Goal: Task Accomplishment & Management: Complete application form

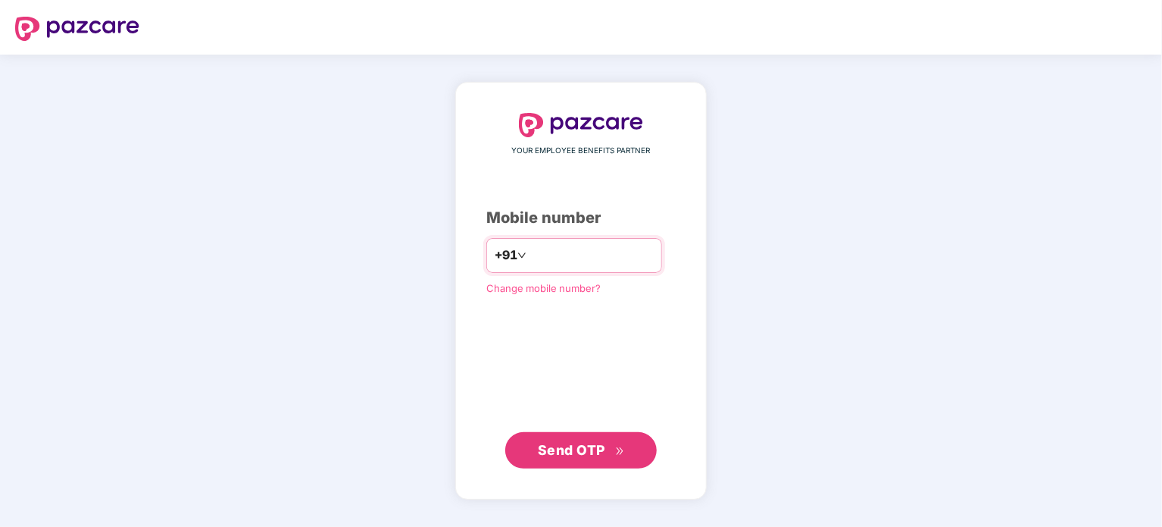
click at [551, 264] on input "number" at bounding box center [592, 255] width 124 height 24
type input "**********"
click at [581, 452] on span "Send OTP" at bounding box center [571, 449] width 67 height 16
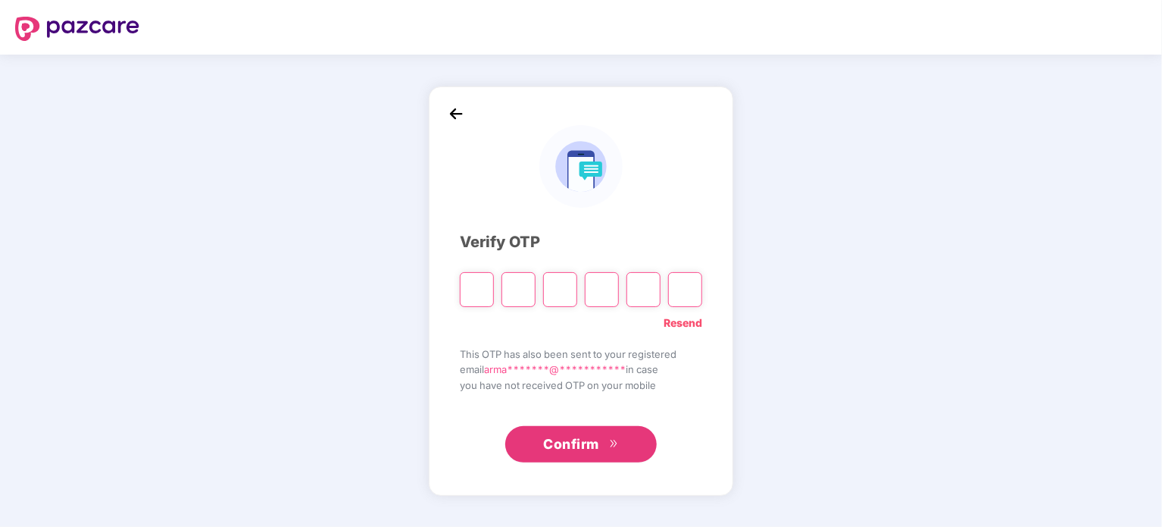
click at [481, 295] on input "Please enter verification code. Digit 1" at bounding box center [477, 289] width 34 height 35
type input "*"
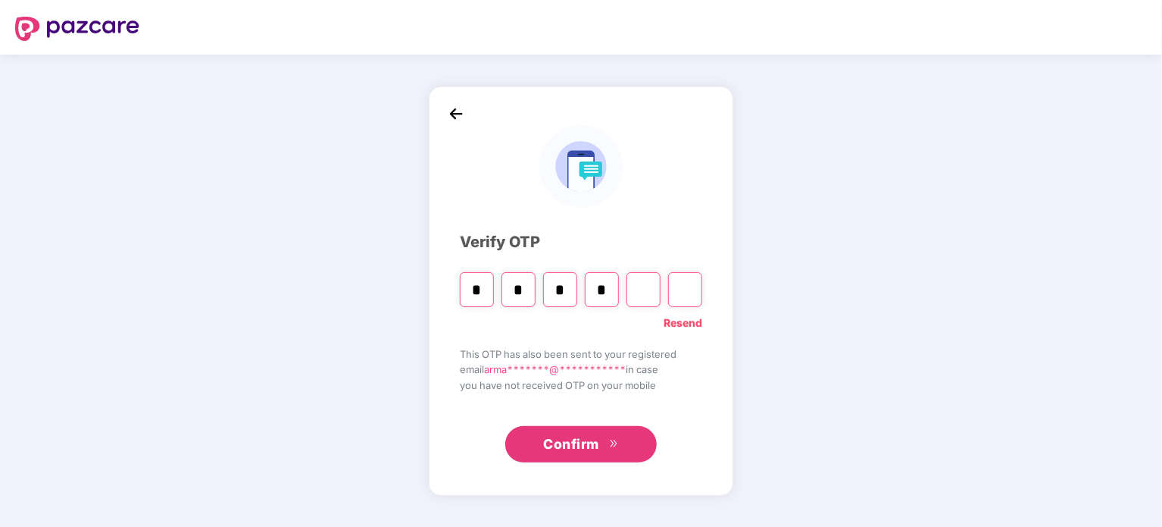
type input "*"
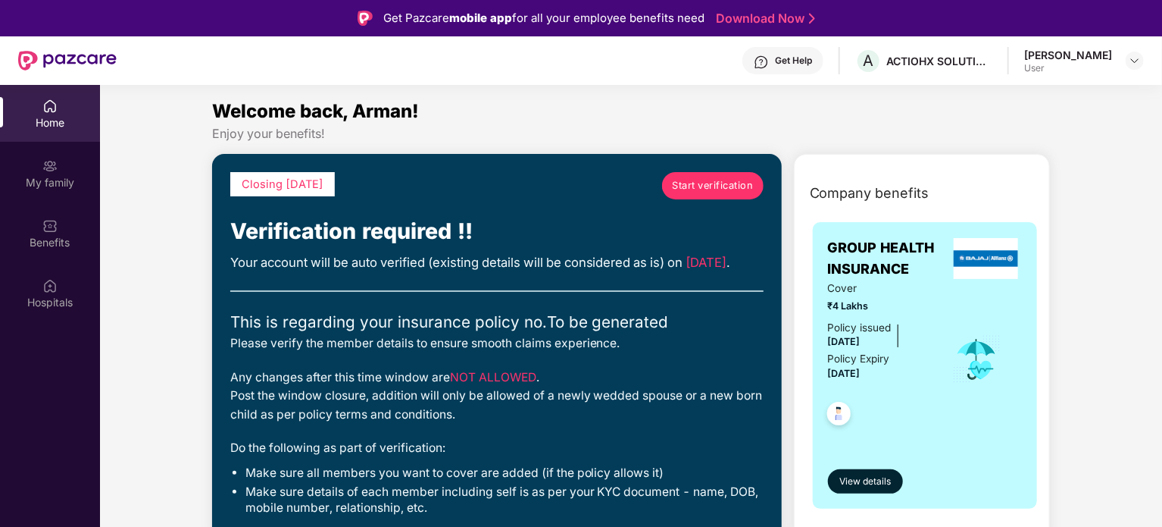
click at [691, 187] on span "Start verification" at bounding box center [712, 185] width 81 height 15
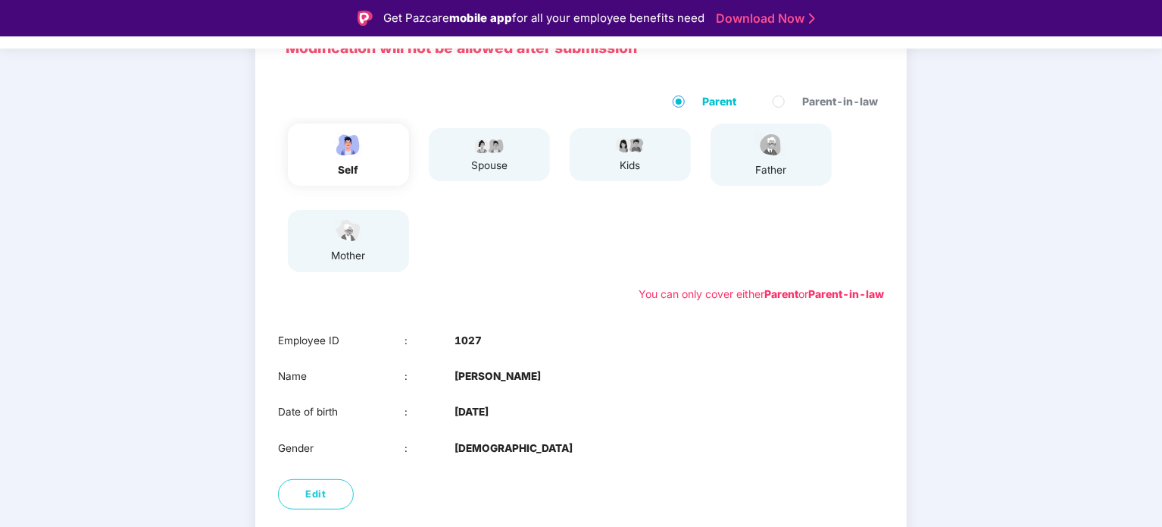
scroll to position [203, 0]
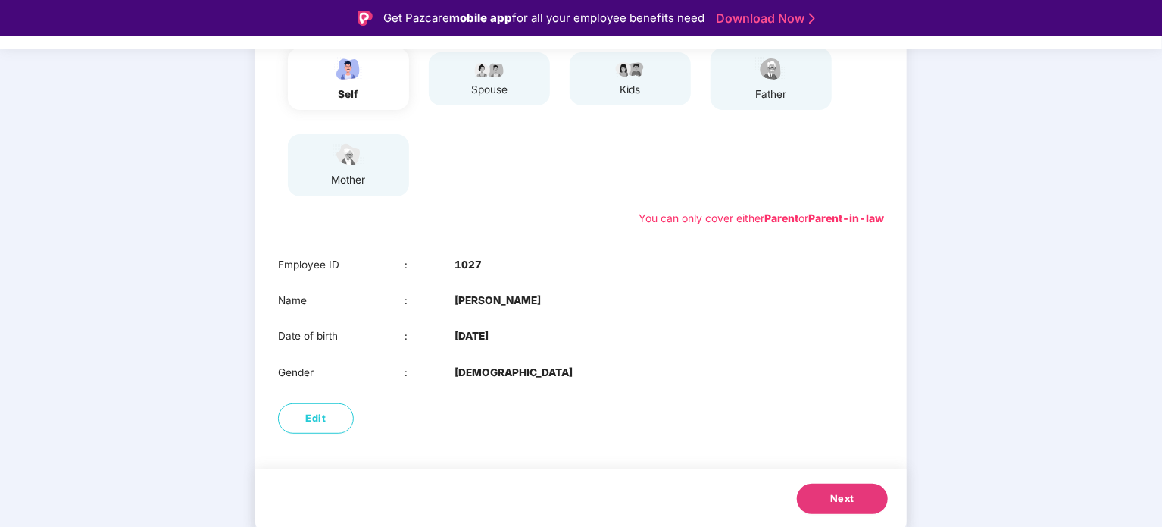
click at [814, 493] on button "Next" at bounding box center [842, 498] width 91 height 30
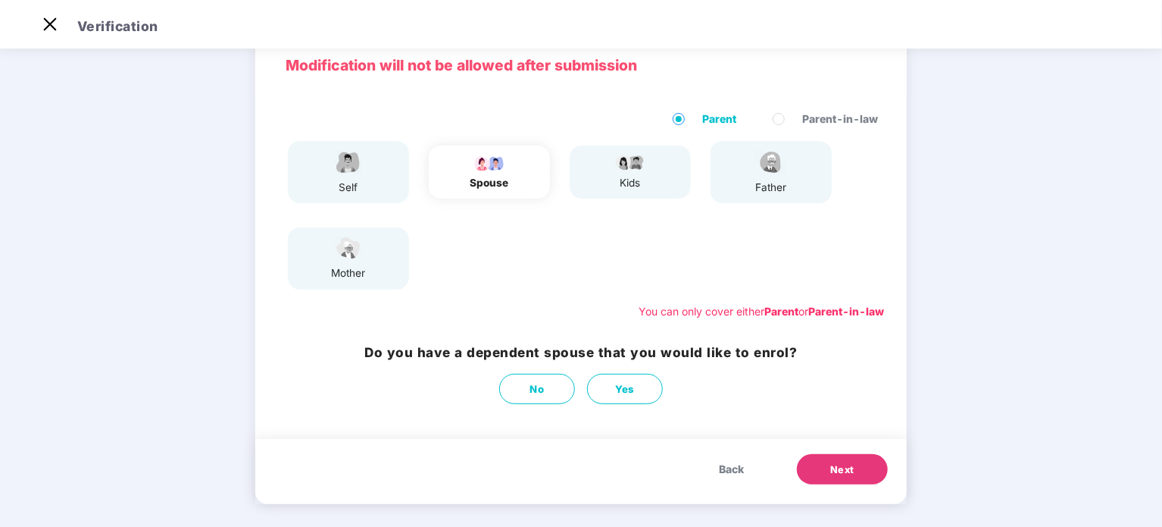
scroll to position [76, 0]
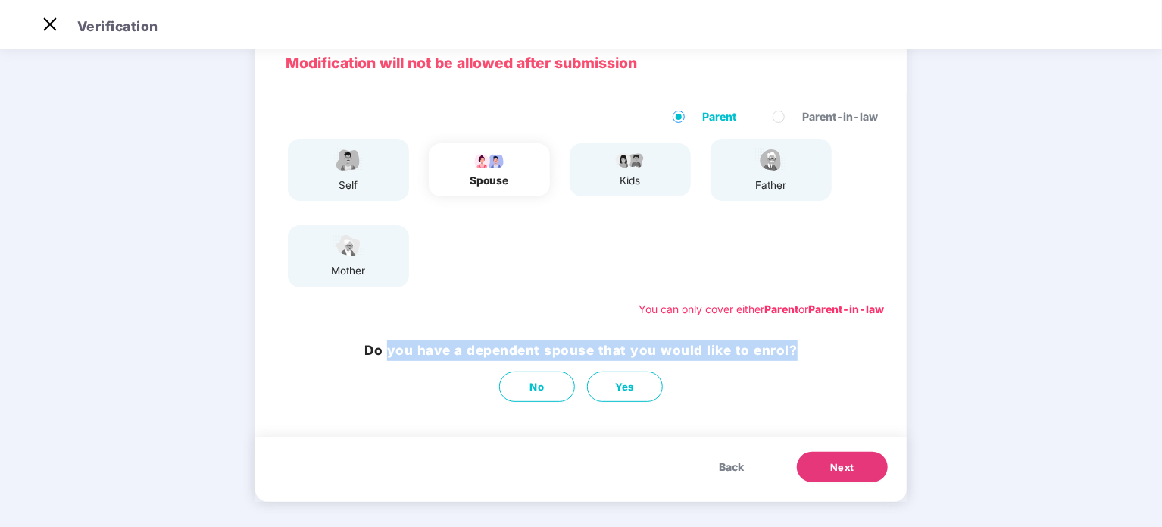
drag, startPoint x: 412, startPoint y: 349, endPoint x: 797, endPoint y: 340, distance: 385.0
click at [797, 340] on div "Do you have a dependent spouse that you would like to enrol? No Yes" at bounding box center [581, 371] width 652 height 77
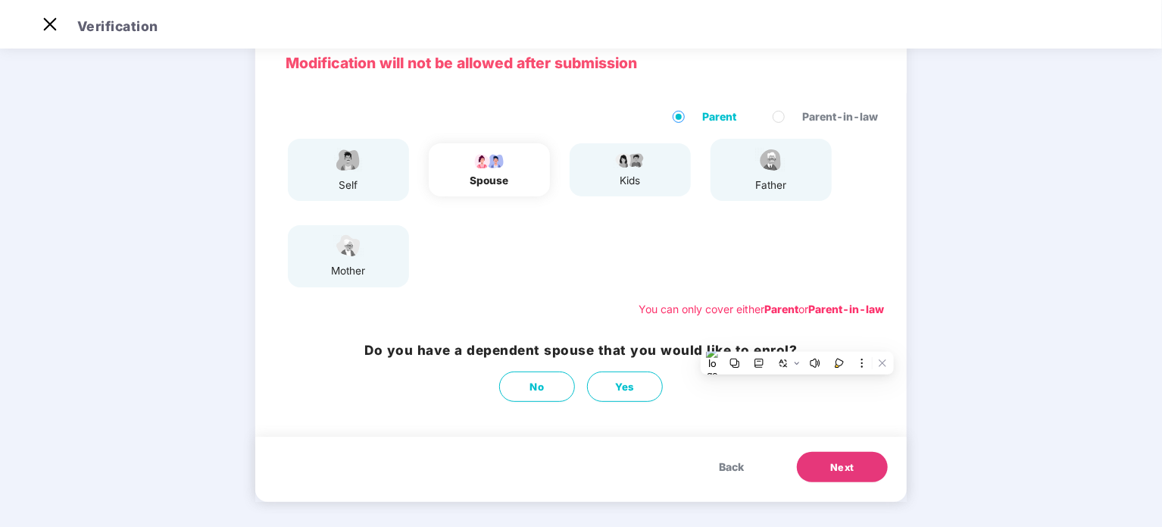
click at [330, 313] on div "You can only cover either Parent or Parent-in-law" at bounding box center [581, 309] width 606 height 17
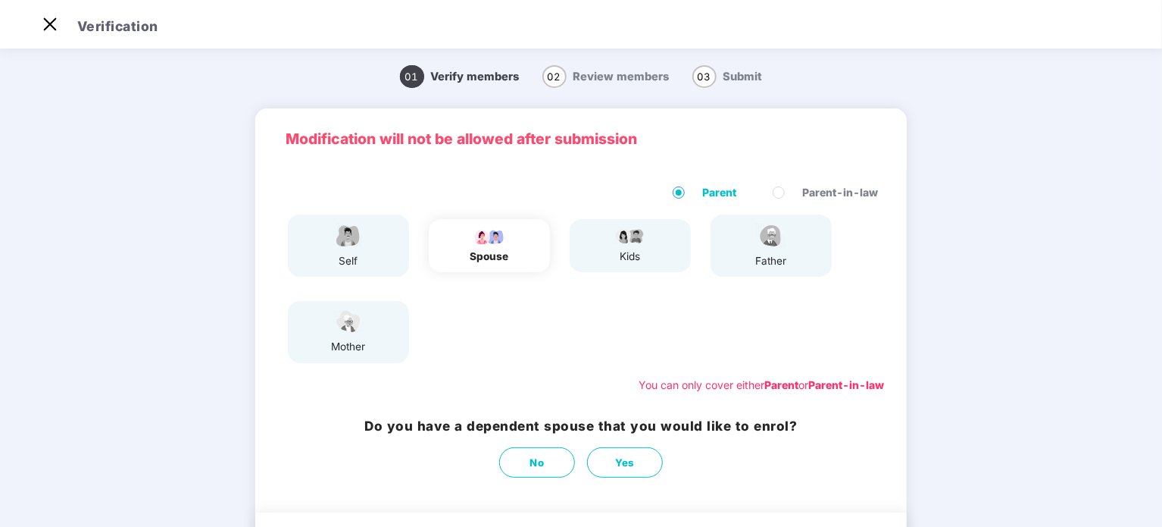
scroll to position [0, 0]
click at [535, 462] on span "No" at bounding box center [537, 463] width 14 height 16
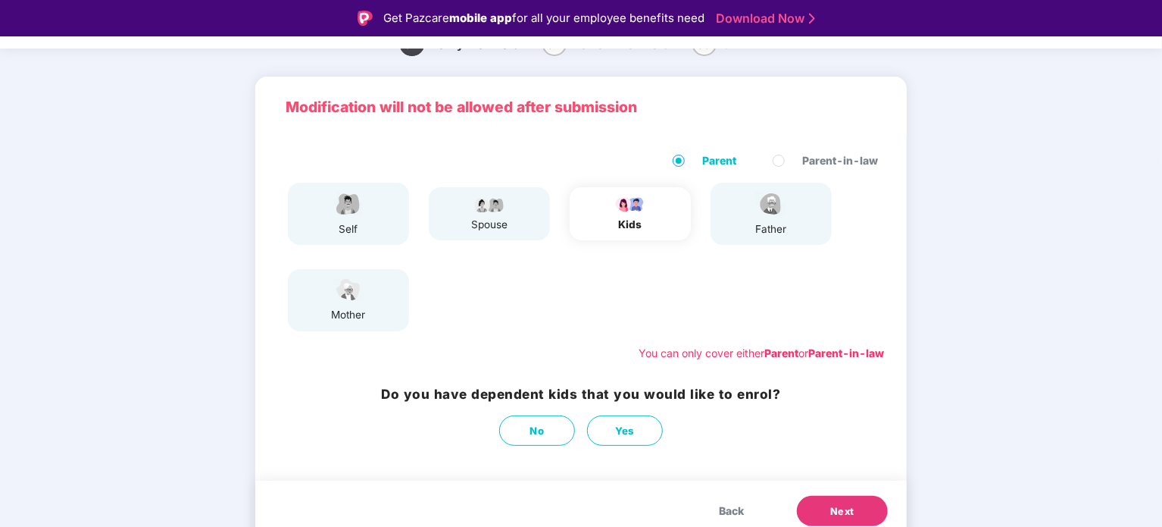
scroll to position [76, 0]
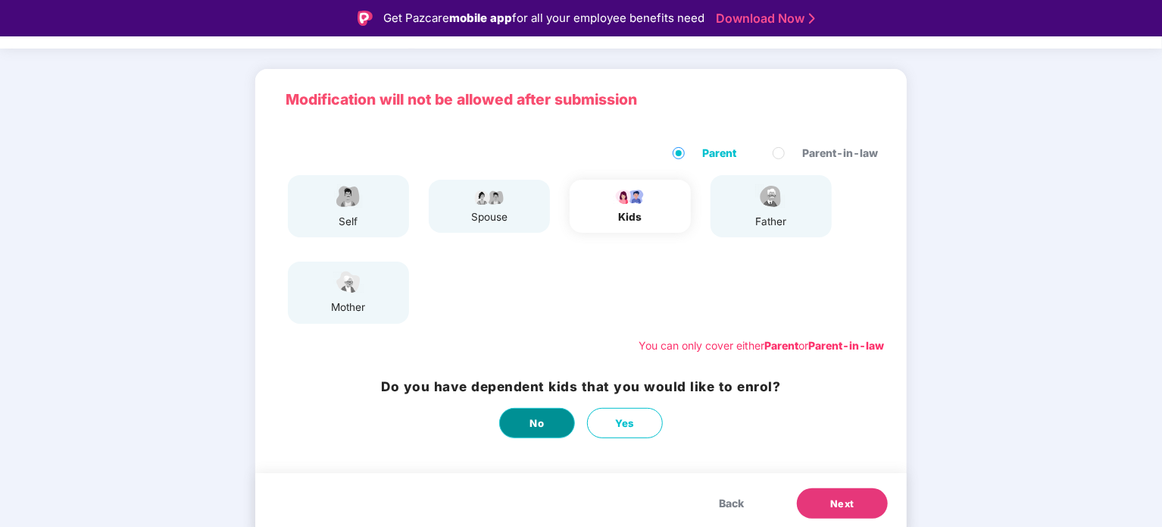
click at [526, 421] on button "No" at bounding box center [537, 423] width 76 height 30
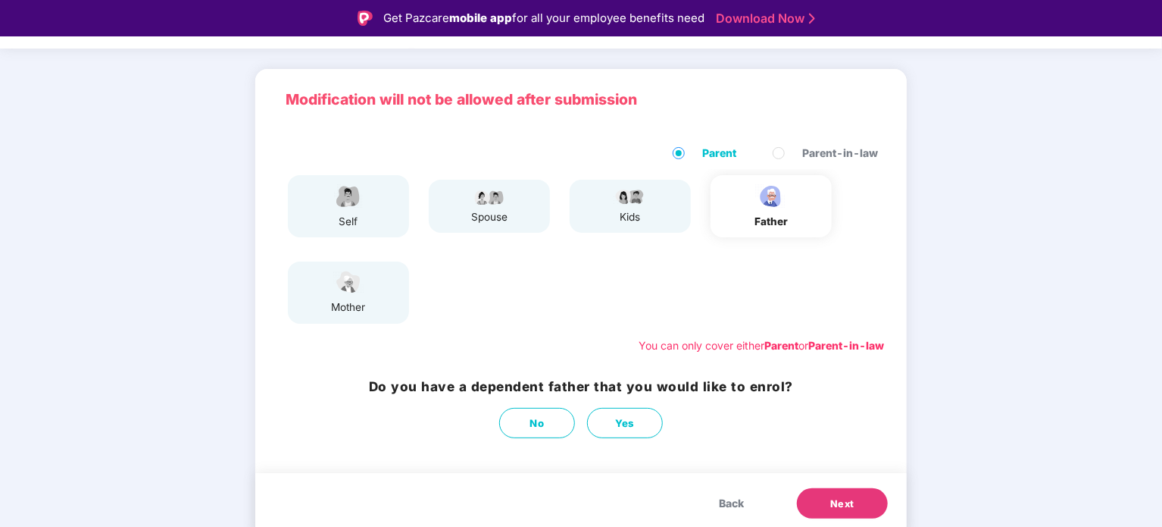
scroll to position [81, 0]
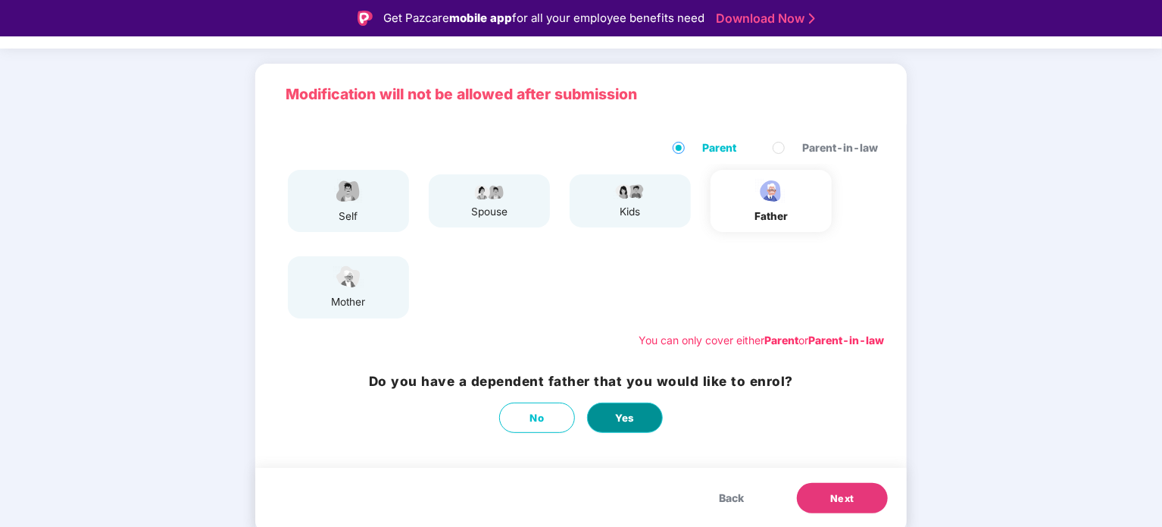
click at [617, 420] on span "Yes" at bounding box center [625, 418] width 20 height 16
select select "****"
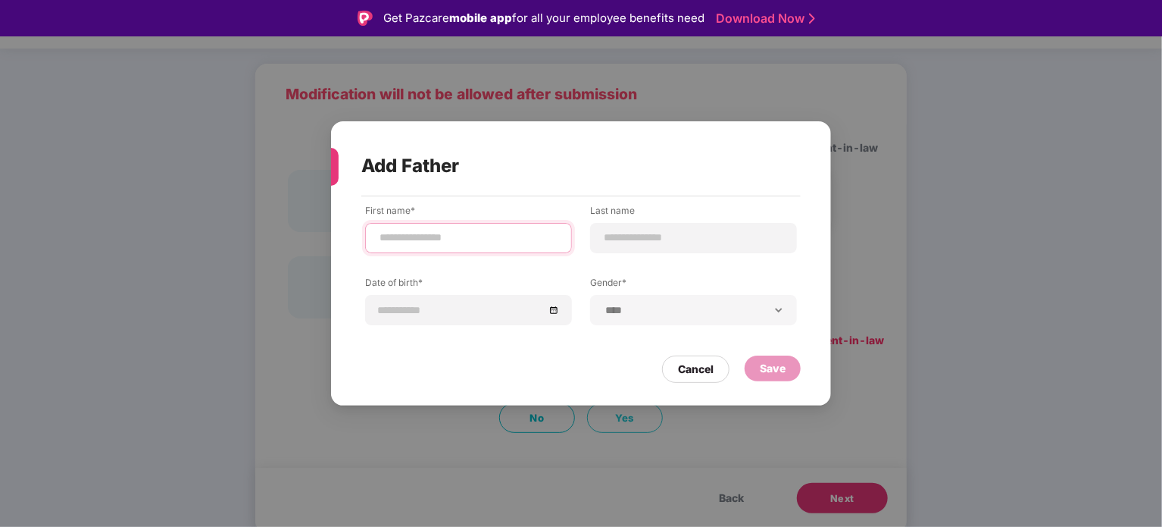
click at [473, 242] on input at bounding box center [468, 238] width 181 height 16
click at [649, 240] on input at bounding box center [693, 238] width 181 height 16
drag, startPoint x: 514, startPoint y: 239, endPoint x: 416, endPoint y: 236, distance: 98.5
click at [416, 236] on input "**********" at bounding box center [468, 238] width 181 height 16
click at [436, 236] on input "******" at bounding box center [468, 238] width 181 height 16
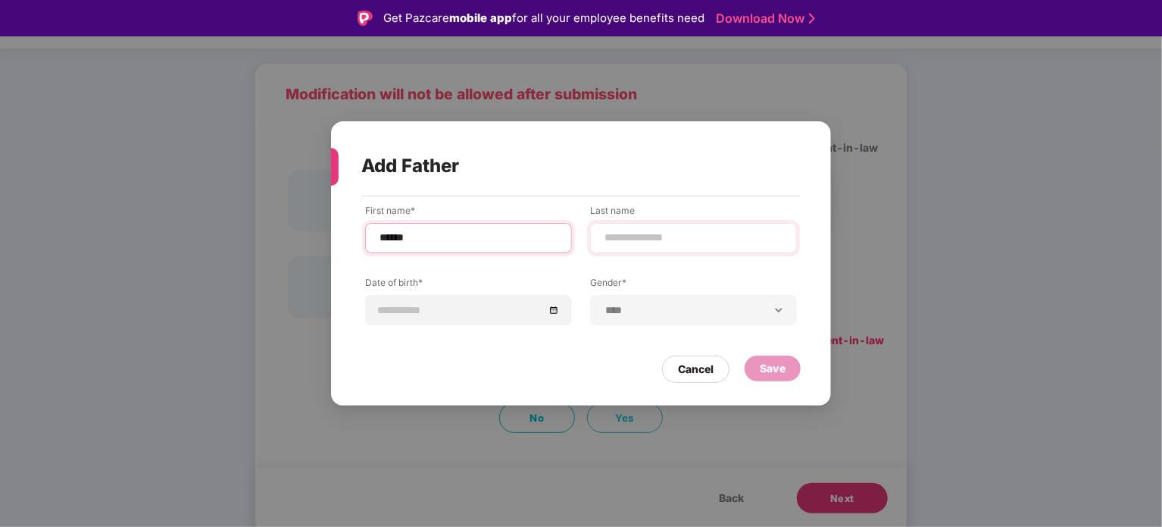
type input "******"
click at [678, 240] on input at bounding box center [693, 238] width 181 height 16
paste input "*****"
type input "*****"
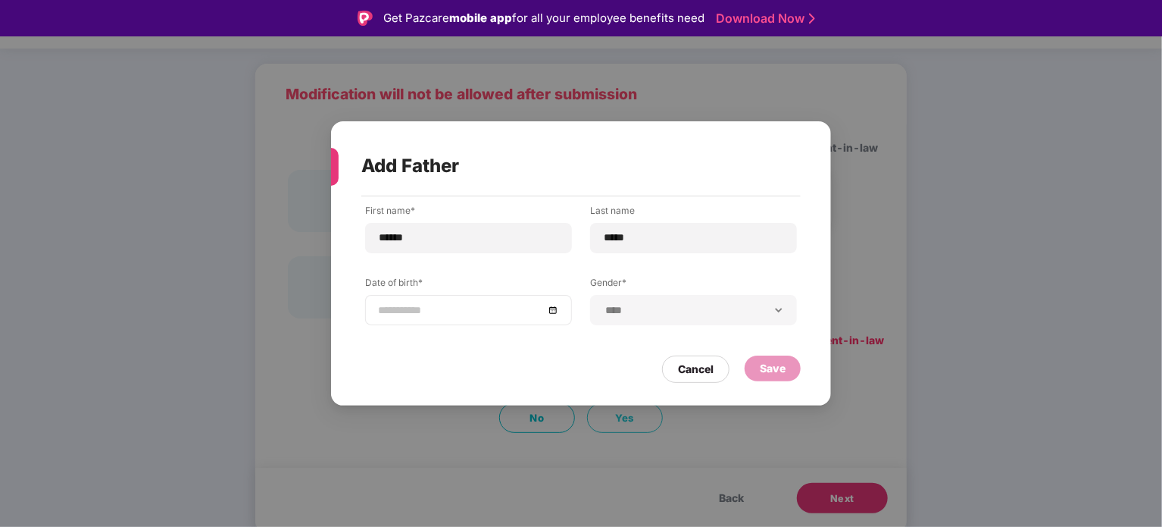
click at [497, 306] on input at bounding box center [461, 310] width 166 height 17
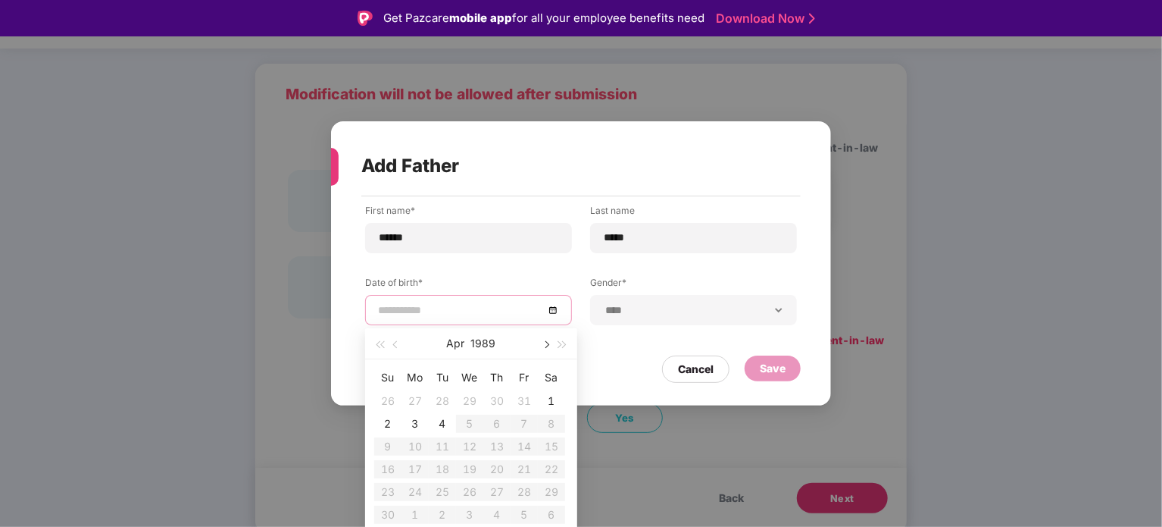
click at [542, 342] on span "button" at bounding box center [546, 345] width 8 height 8
click at [474, 391] on table "Su Mo Tu We Th Fr Sa 30 1 2 3 4 5 6 7 8 9 10 11 12 13 14 15 16 17 18 19 20 21 2…" at bounding box center [469, 445] width 191 height 161
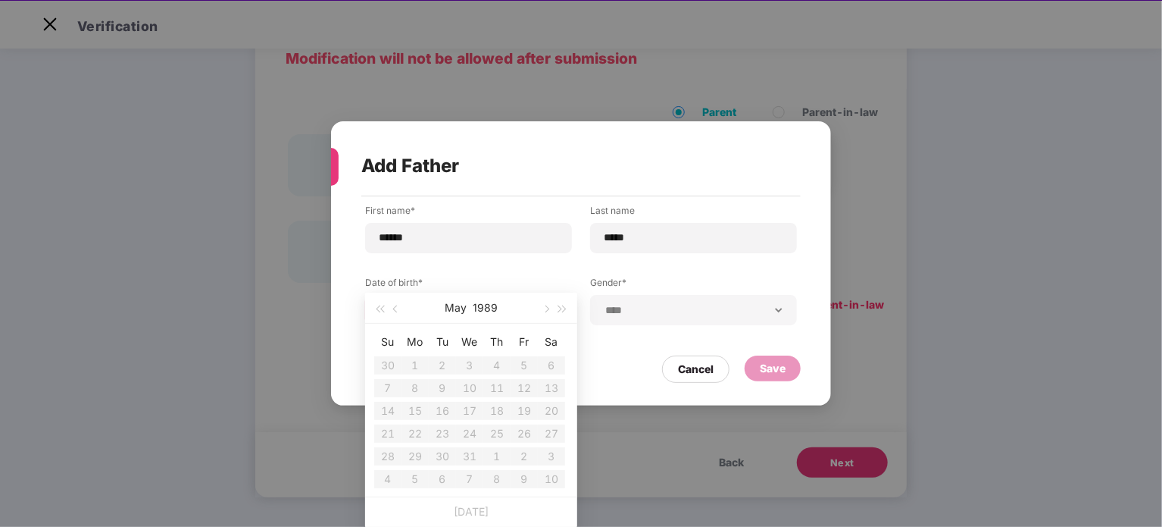
scroll to position [36, 0]
click at [488, 302] on button "1989" at bounding box center [485, 307] width 25 height 30
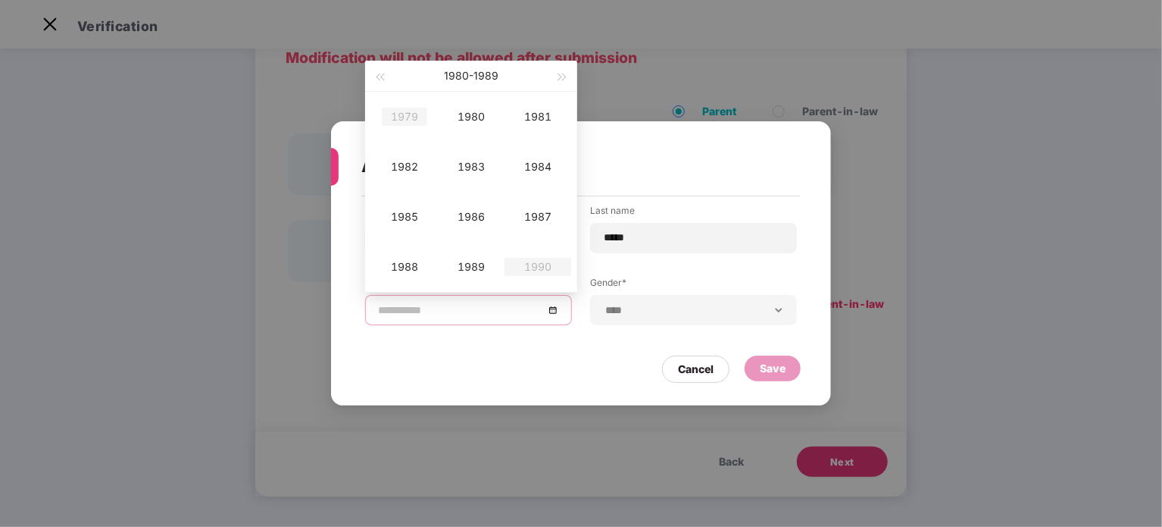
type input "**********"
click at [380, 81] on button "button" at bounding box center [379, 76] width 17 height 30
type input "**********"
click at [464, 220] on div "1976" at bounding box center [470, 217] width 45 height 18
type input "**********"
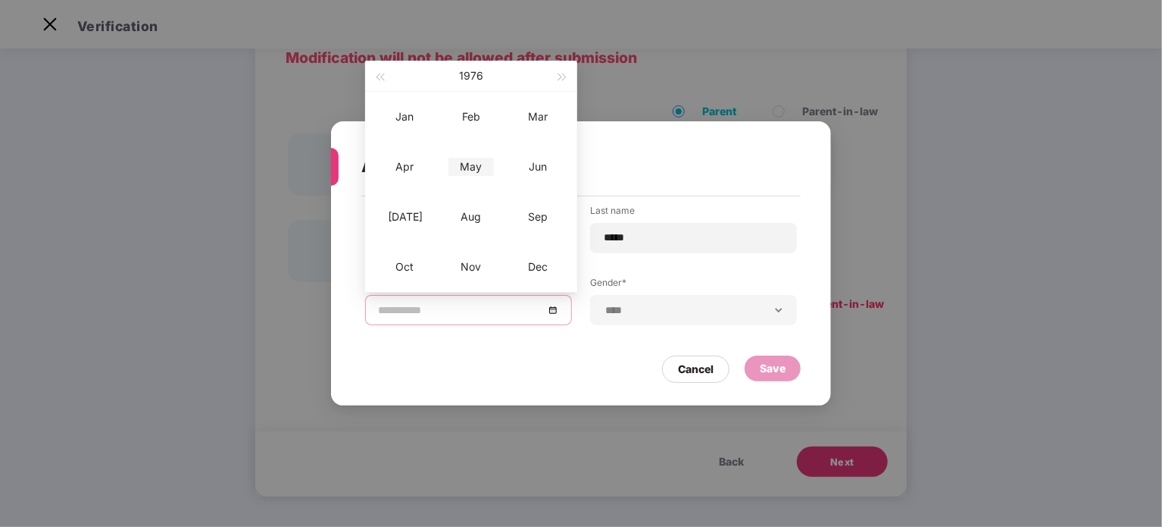
click at [466, 168] on div "May" at bounding box center [470, 167] width 45 height 18
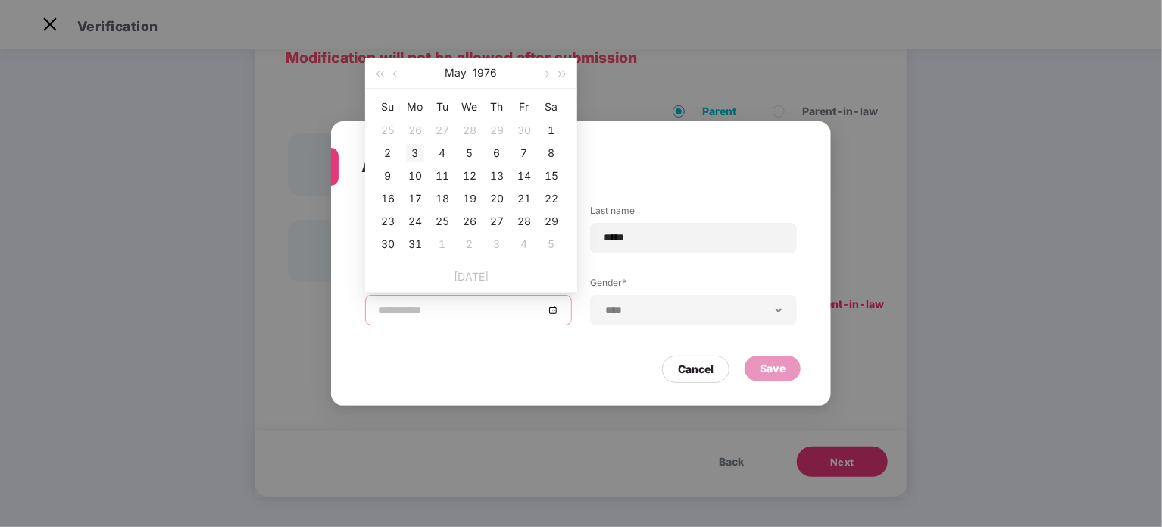
type input "**********"
click at [417, 150] on div "3" at bounding box center [415, 153] width 18 height 18
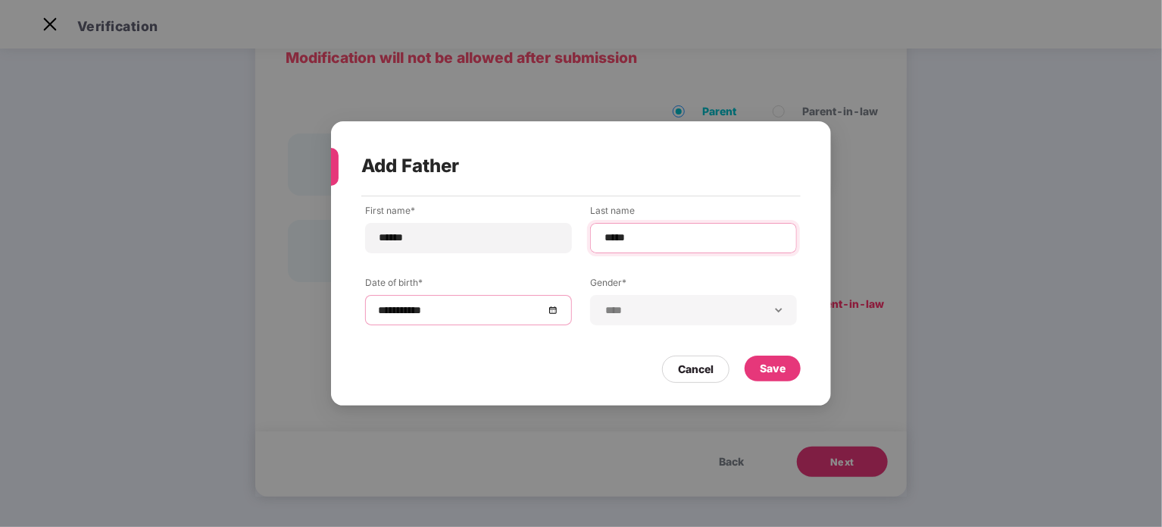
click at [605, 237] on input "*****" at bounding box center [693, 238] width 181 height 16
click at [383, 236] on input "******" at bounding box center [468, 238] width 181 height 16
click at [779, 375] on div "Save" at bounding box center [773, 368] width 26 height 17
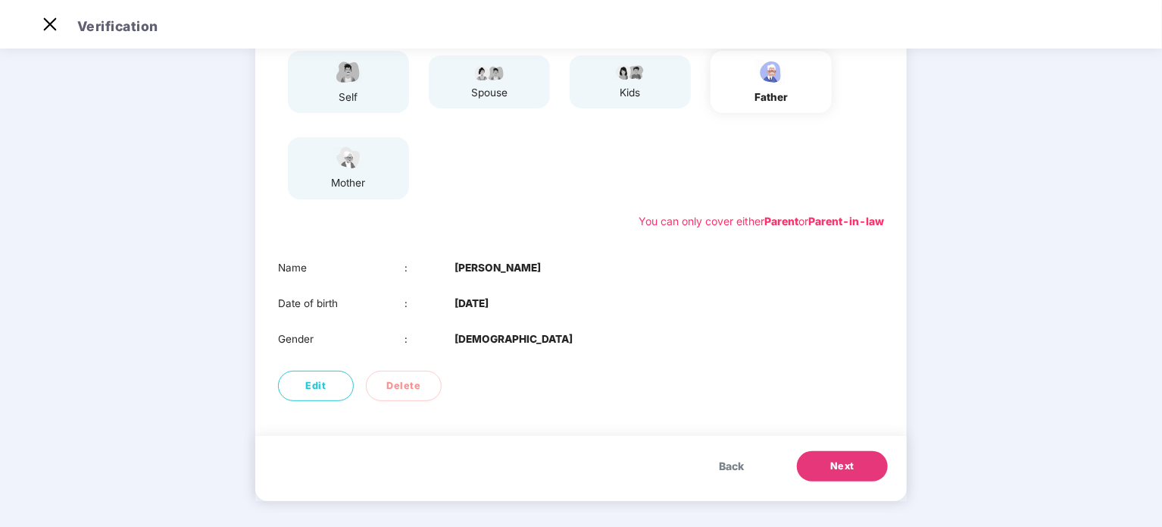
scroll to position [167, 0]
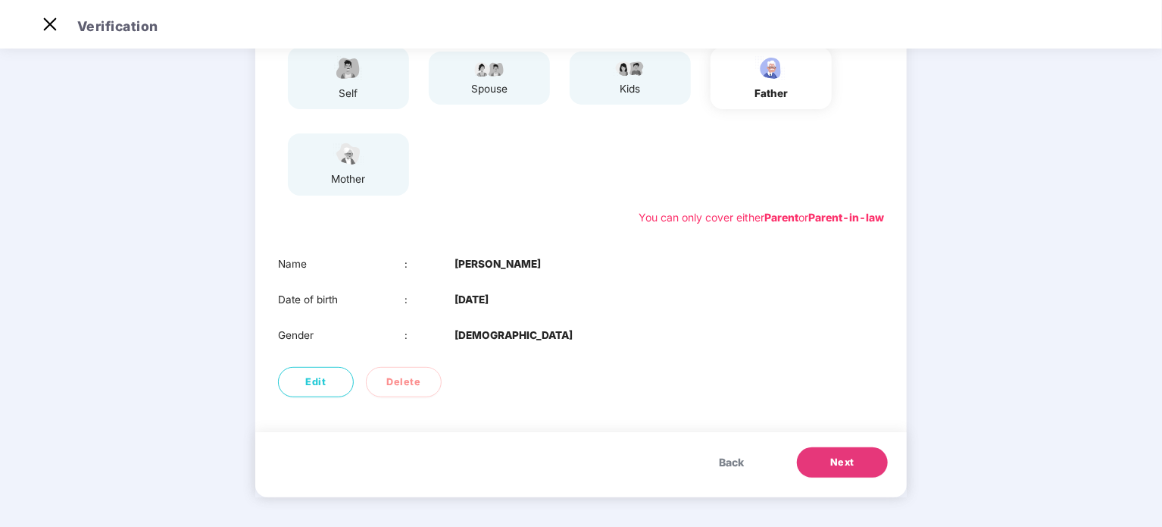
click at [852, 457] on span "Next" at bounding box center [842, 462] width 24 height 15
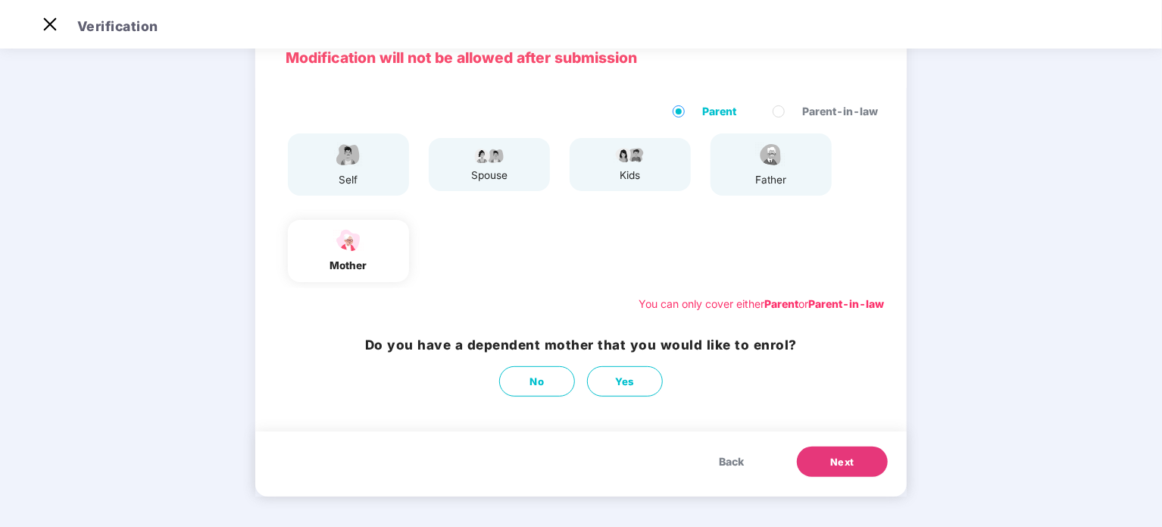
scroll to position [81, 0]
click at [623, 383] on span "Yes" at bounding box center [625, 381] width 20 height 16
select select "******"
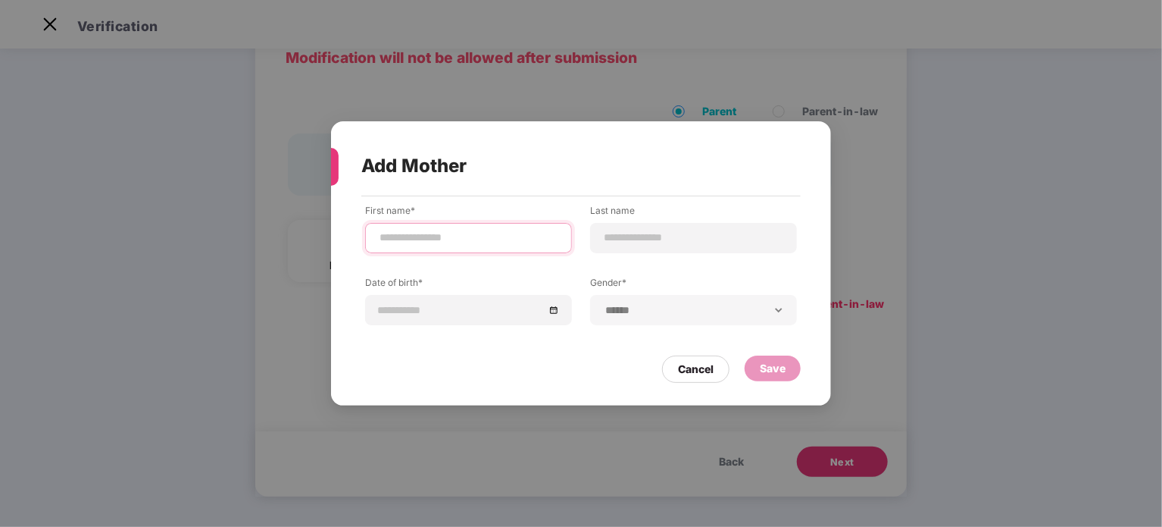
click at [486, 242] on input at bounding box center [468, 238] width 181 height 16
type input "*******"
click at [641, 240] on input at bounding box center [693, 238] width 181 height 16
type input "*****"
click at [405, 308] on input at bounding box center [461, 310] width 166 height 17
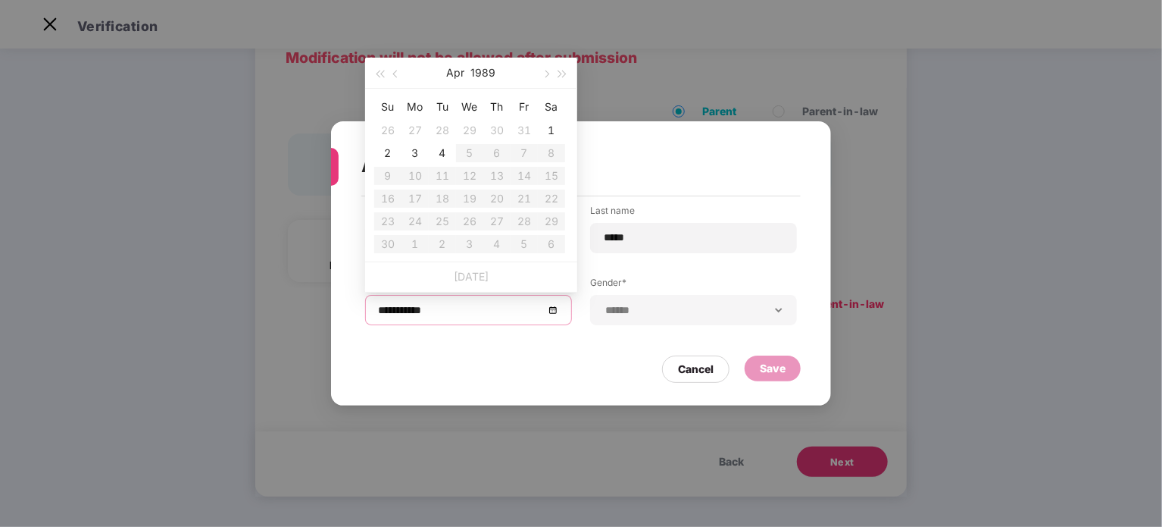
type input "**********"
click at [481, 70] on button "1989" at bounding box center [483, 73] width 25 height 30
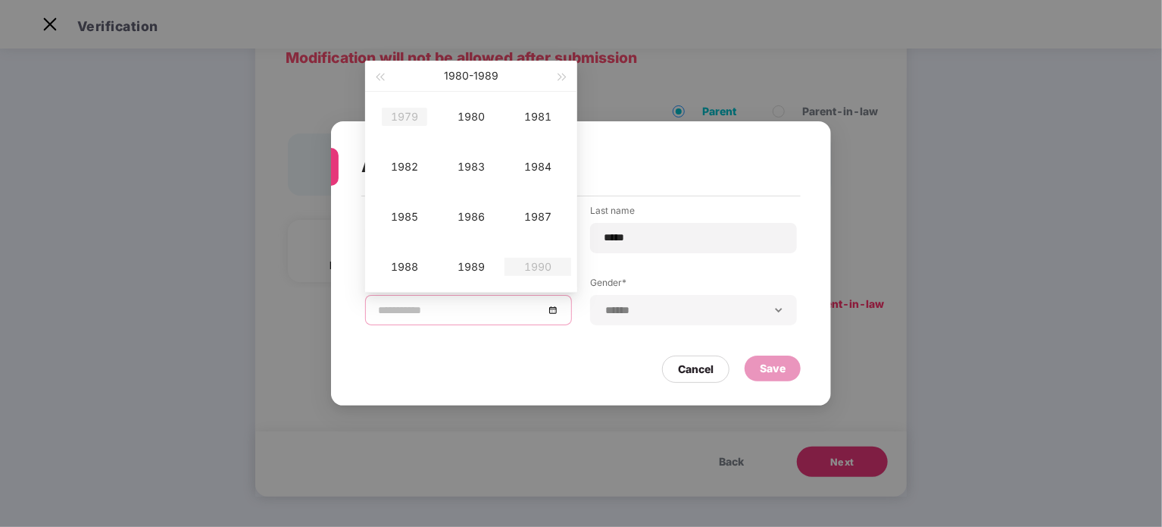
type input "**********"
click at [379, 81] on button "button" at bounding box center [379, 76] width 17 height 30
type input "**********"
click at [479, 215] on div "1976" at bounding box center [470, 217] width 45 height 18
type input "**********"
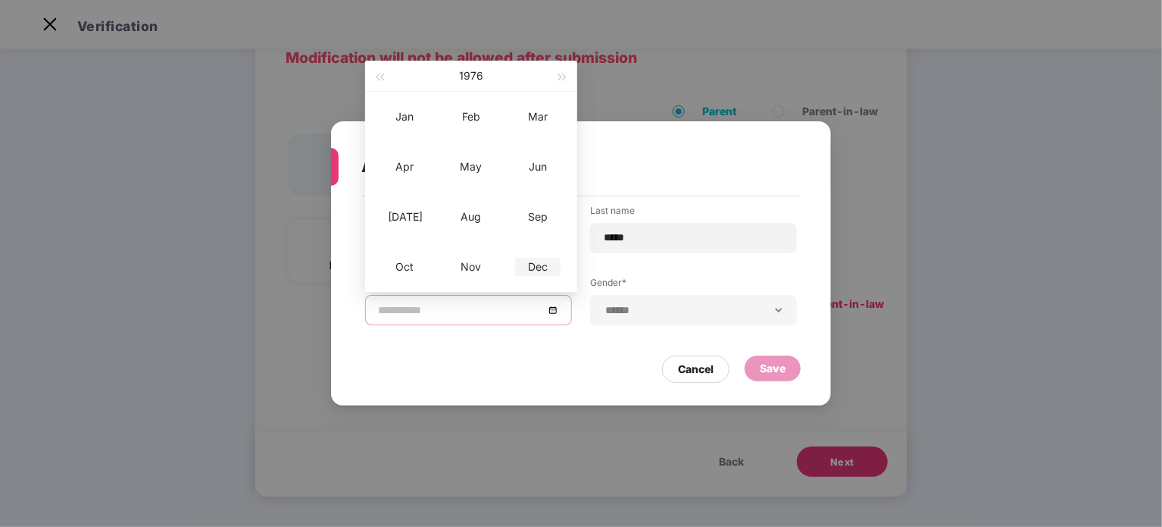
click at [536, 263] on div "Dec" at bounding box center [537, 267] width 45 height 18
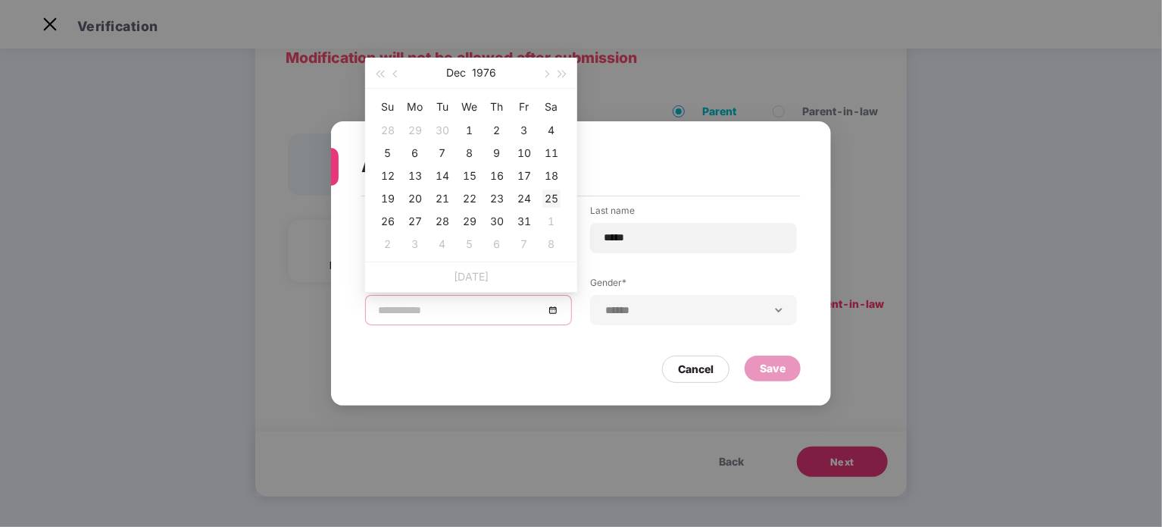
type input "**********"
click at [553, 199] on div "25" at bounding box center [551, 198] width 18 height 18
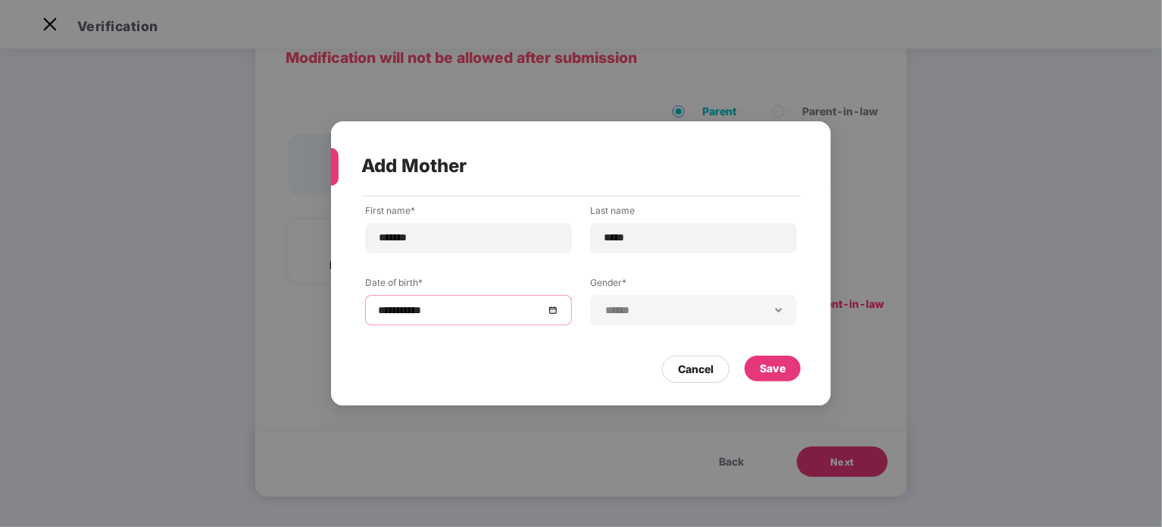
click at [492, 271] on div "**********" at bounding box center [581, 276] width 432 height 144
click at [497, 363] on div "Cancel Save" at bounding box center [580, 365] width 439 height 35
click at [785, 362] on div "Save" at bounding box center [773, 368] width 26 height 17
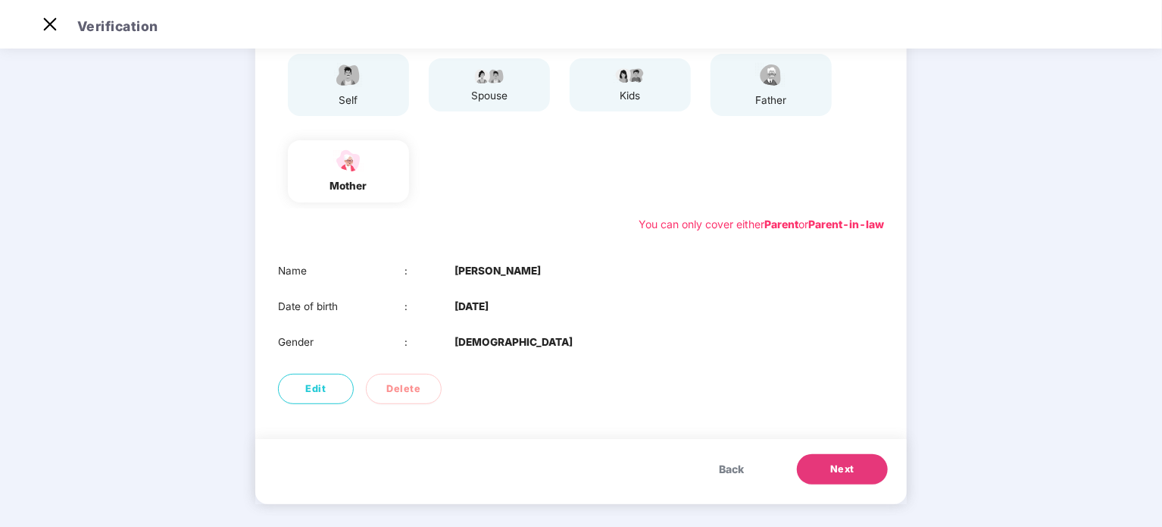
scroll to position [167, 0]
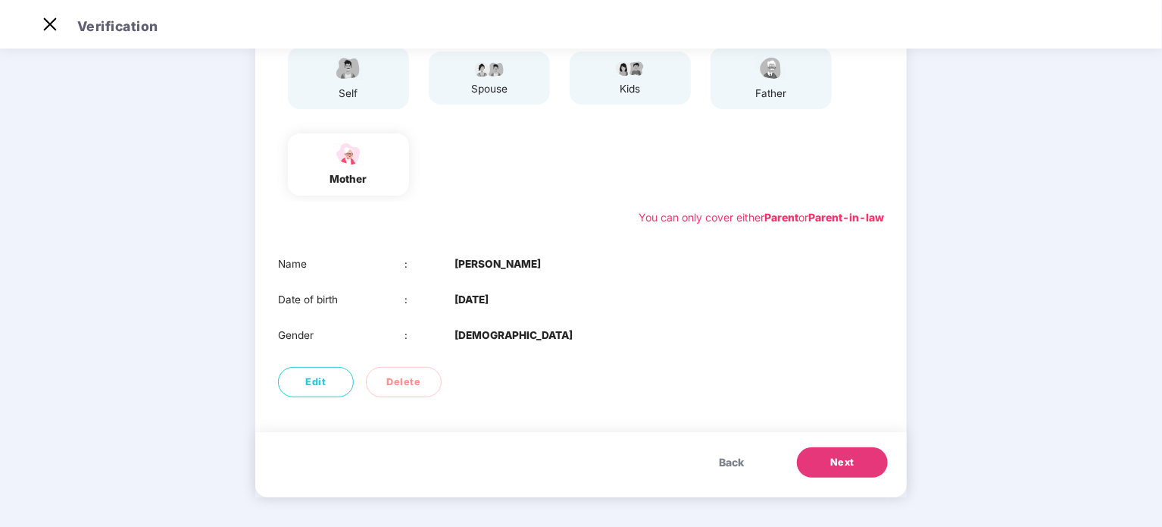
click at [842, 459] on span "Next" at bounding box center [842, 462] width 24 height 15
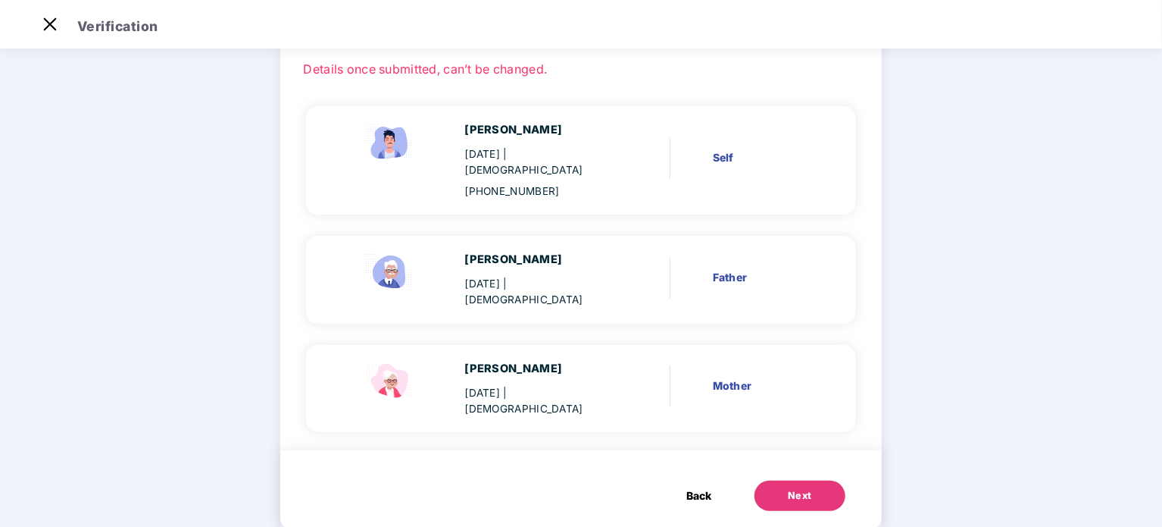
scroll to position [100, 0]
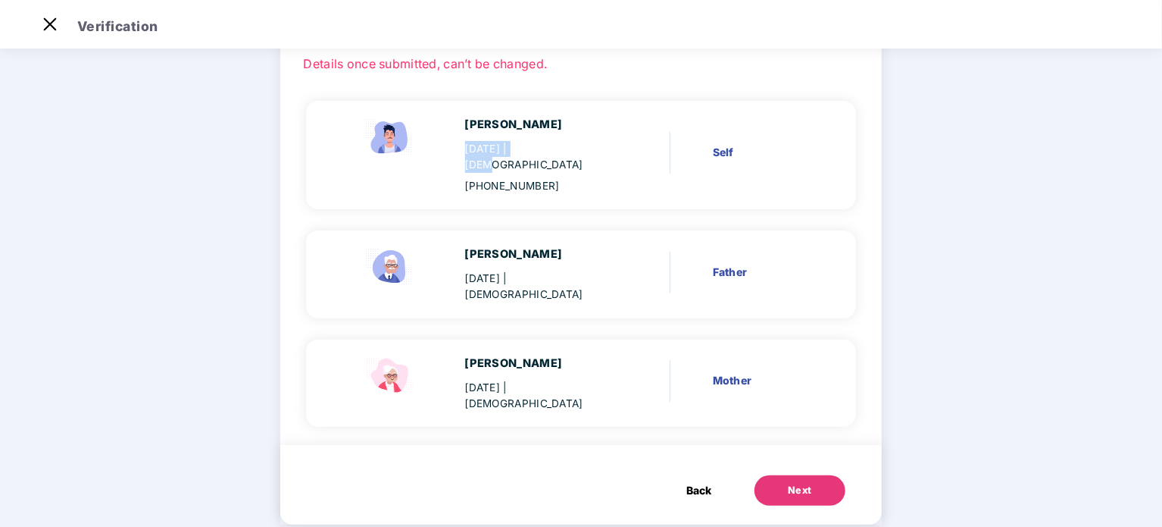
drag, startPoint x: 470, startPoint y: 143, endPoint x: 575, endPoint y: 148, distance: 105.4
click at [575, 148] on div "[DATE] | [DEMOGRAPHIC_DATA]" at bounding box center [539, 157] width 148 height 33
drag, startPoint x: 473, startPoint y: 239, endPoint x: 538, endPoint y: 241, distance: 65.2
click at [538, 245] on div "[PERSON_NAME]" at bounding box center [539, 253] width 148 height 17
drag, startPoint x: 470, startPoint y: 339, endPoint x: 545, endPoint y: 343, distance: 75.1
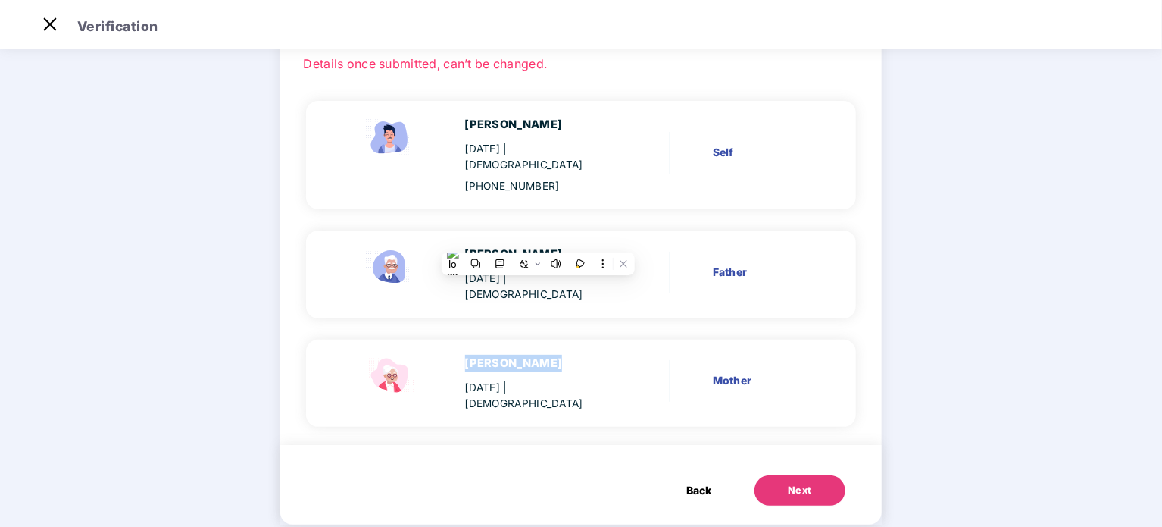
click at [545, 355] on div "[PERSON_NAME]" at bounding box center [539, 363] width 148 height 17
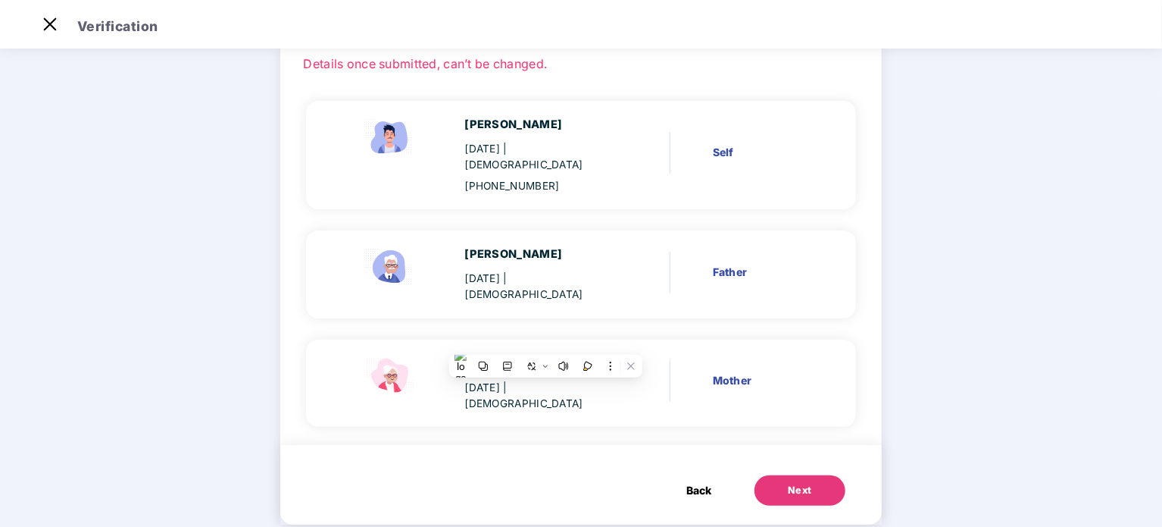
click at [452, 411] on div "[PERSON_NAME] [DATE] | [DEMOGRAPHIC_DATA] [PHONE_NUMBER] Self [PERSON_NAME] [DA…" at bounding box center [581, 262] width 551 height 365
drag, startPoint x: 468, startPoint y: 361, endPoint x: 564, endPoint y: 348, distance: 97.1
click at [566, 362] on div "[PERSON_NAME] [DATE] | [DEMOGRAPHIC_DATA]" at bounding box center [487, 384] width 296 height 58
drag, startPoint x: 475, startPoint y: 266, endPoint x: 583, endPoint y: 282, distance: 108.7
click at [583, 282] on div "[PERSON_NAME] [DATE] | [DEMOGRAPHIC_DATA] Father" at bounding box center [581, 274] width 551 height 88
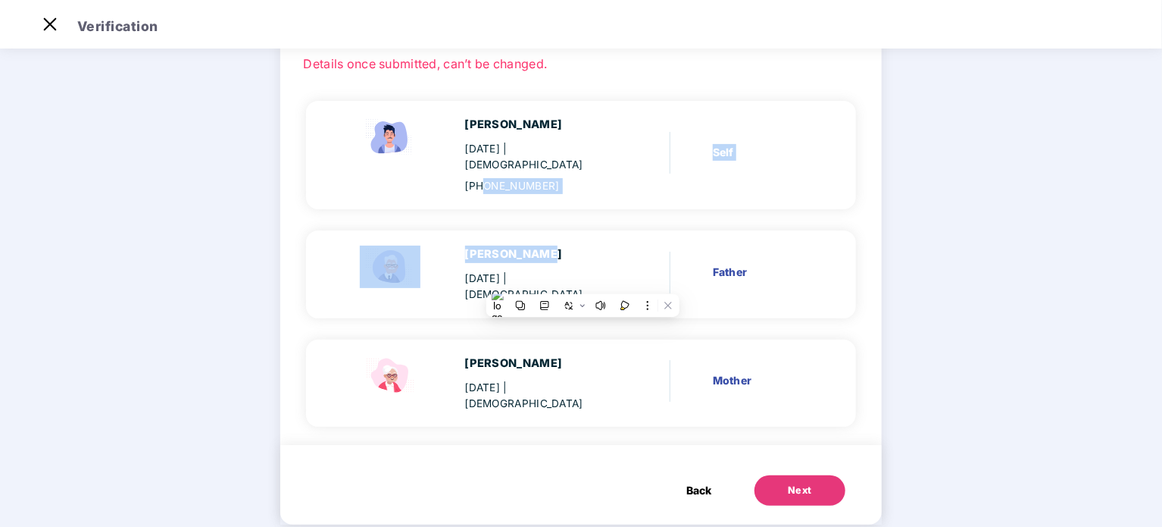
drag, startPoint x: 489, startPoint y: 184, endPoint x: 576, endPoint y: 196, distance: 88.0
click at [576, 196] on div "[PERSON_NAME] [DATE] | [DEMOGRAPHIC_DATA] [PHONE_NUMBER] Self [PERSON_NAME] [DA…" at bounding box center [581, 262] width 551 height 365
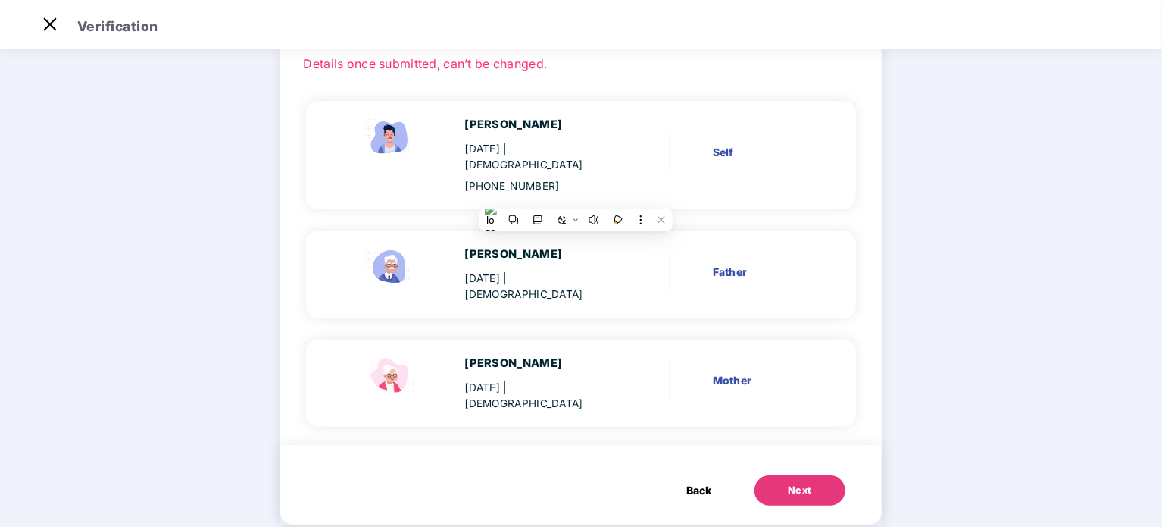
click at [549, 445] on div "Back Next" at bounding box center [580, 485] width 601 height 80
click at [767, 475] on button "Next" at bounding box center [800, 490] width 91 height 30
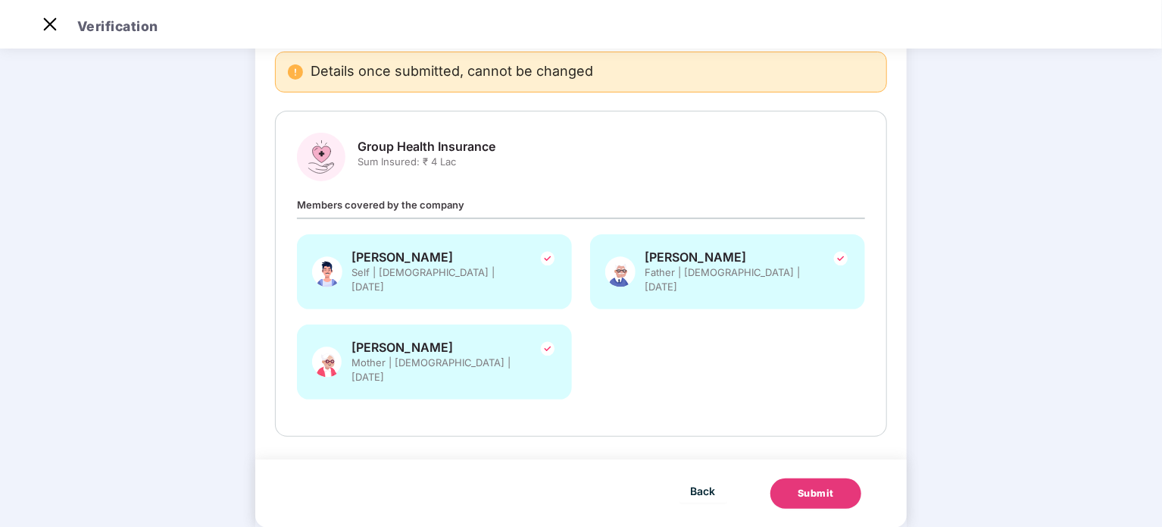
scroll to position [118, 0]
click at [834, 477] on button "Submit" at bounding box center [815, 492] width 91 height 30
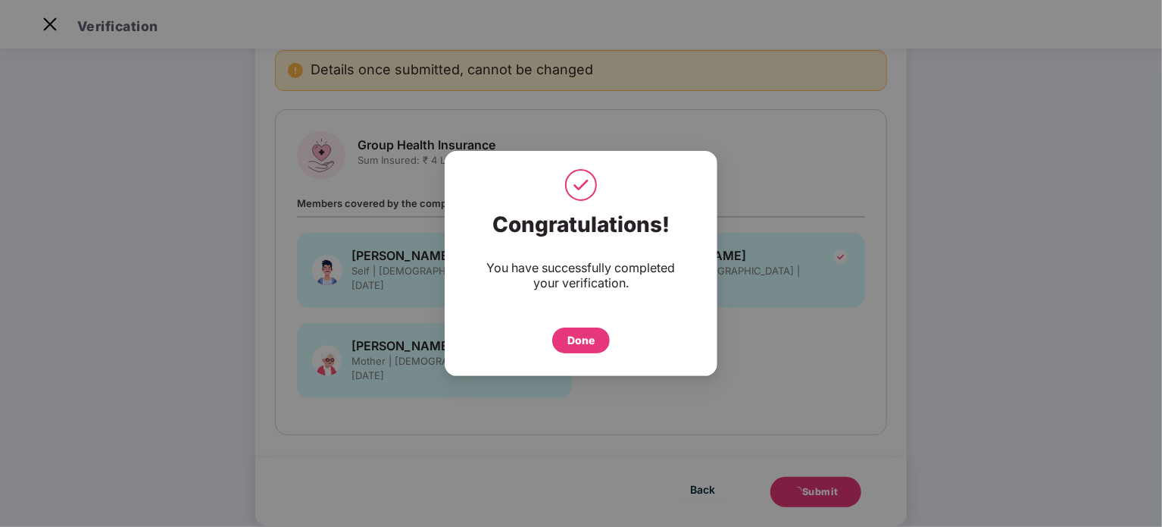
click at [593, 339] on div "Done" at bounding box center [580, 340] width 27 height 17
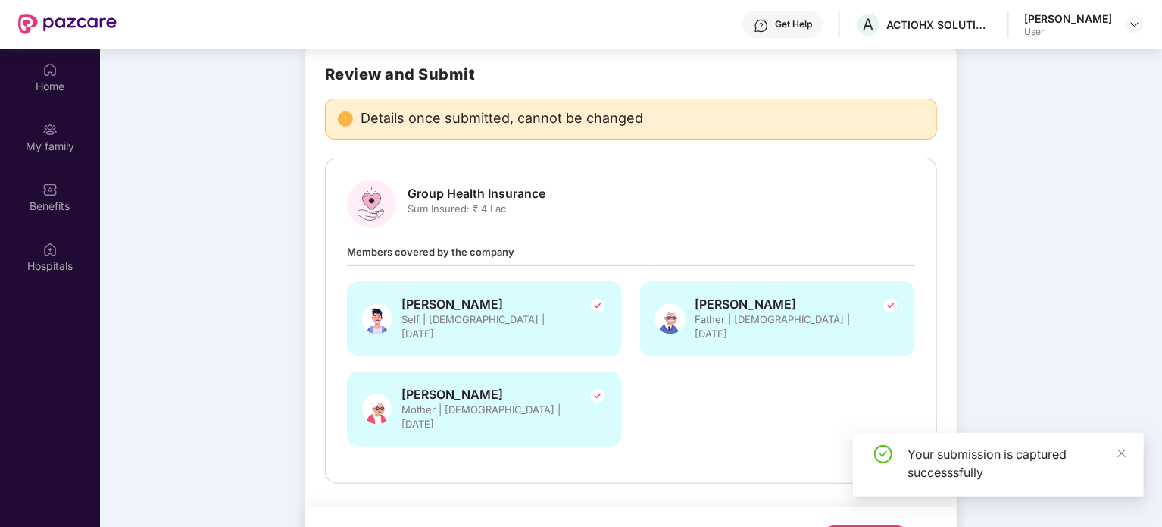
scroll to position [85, 0]
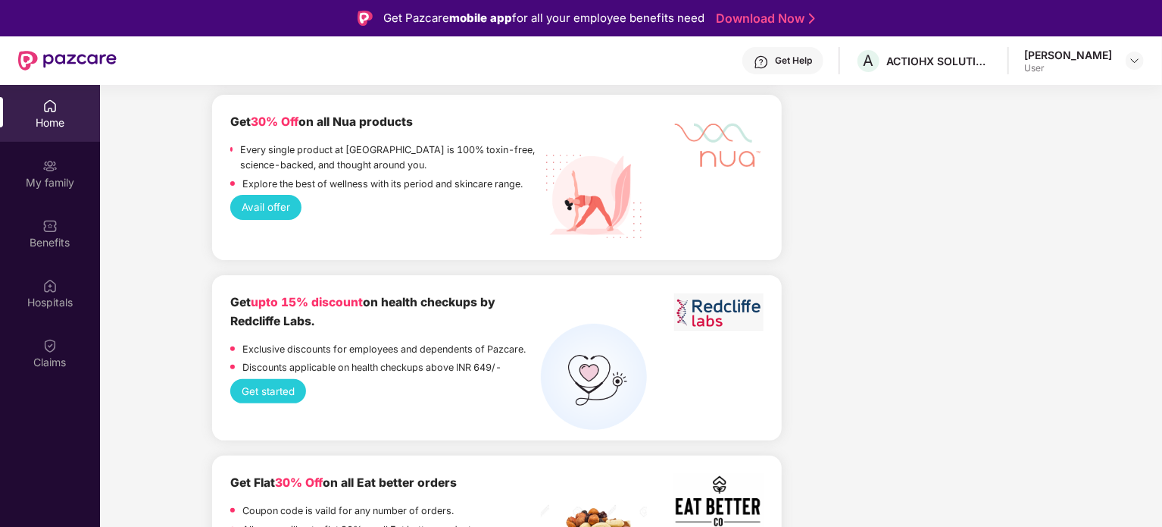
scroll to position [3055, 0]
click at [52, 184] on div "My family" at bounding box center [50, 182] width 100 height 15
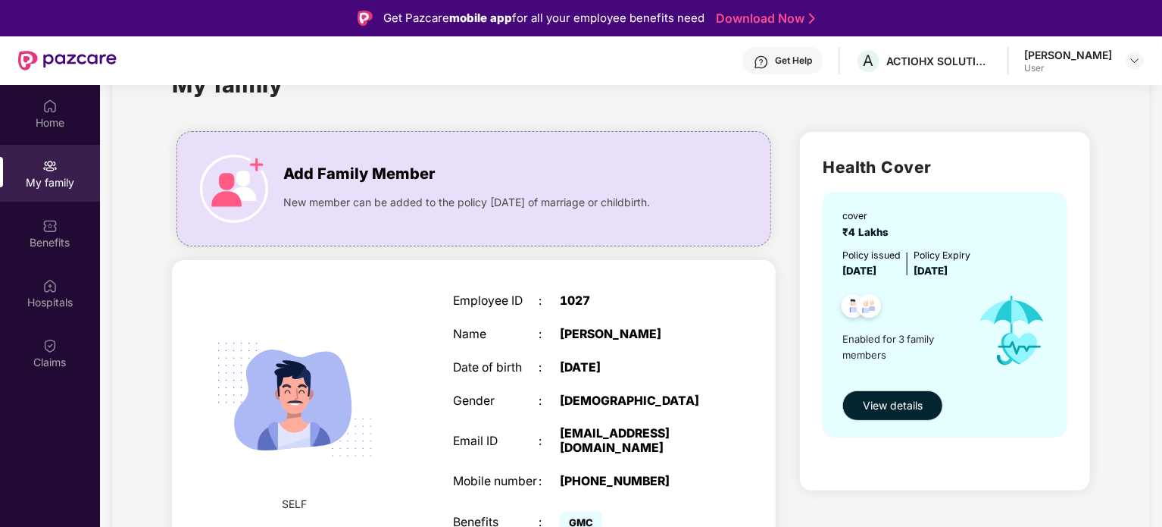
scroll to position [21, 0]
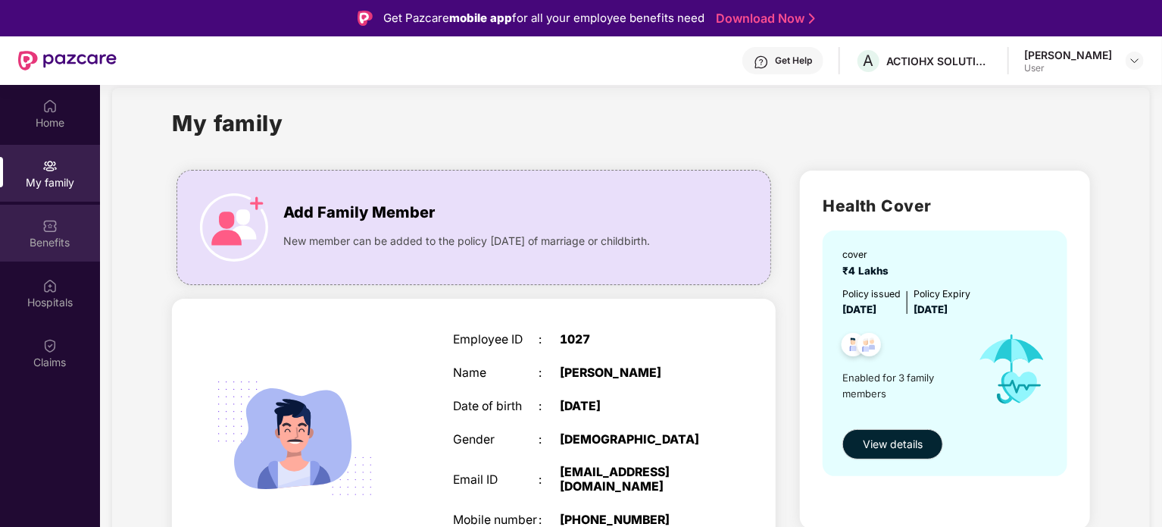
click at [52, 235] on div "Benefits" at bounding box center [50, 242] width 100 height 15
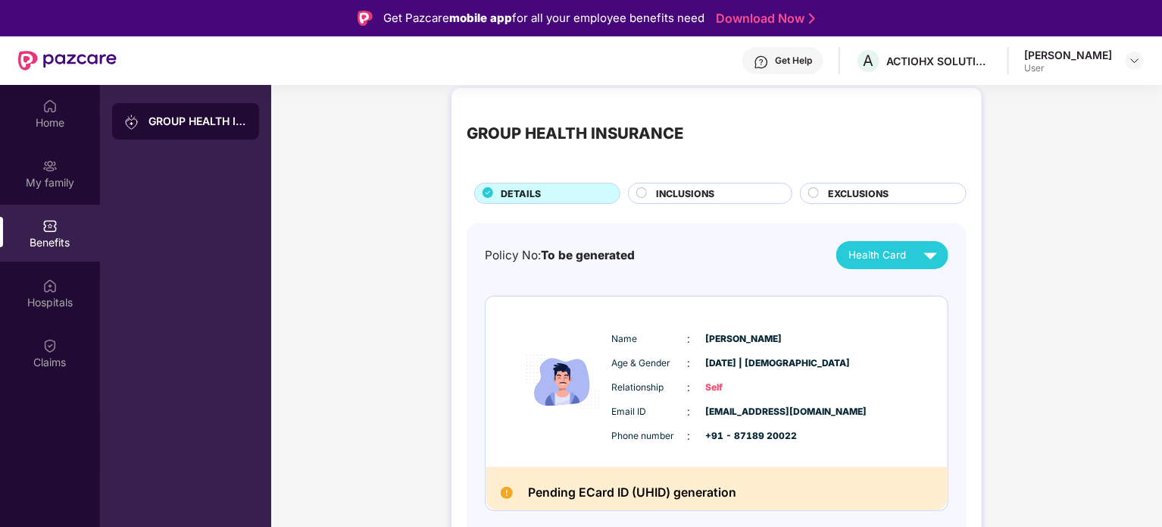
scroll to position [0, 0]
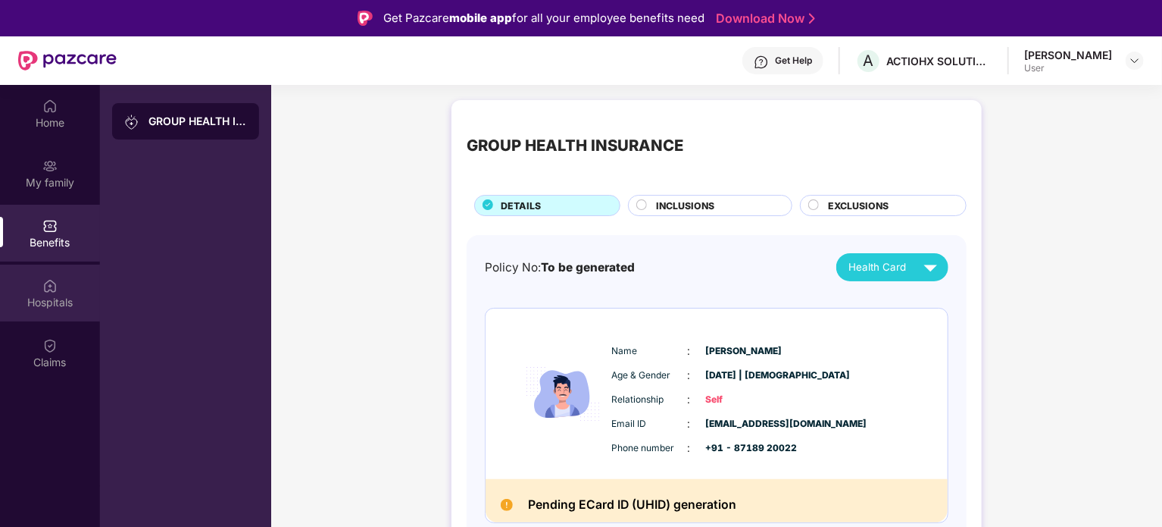
click at [62, 296] on div "Hospitals" at bounding box center [50, 302] width 100 height 15
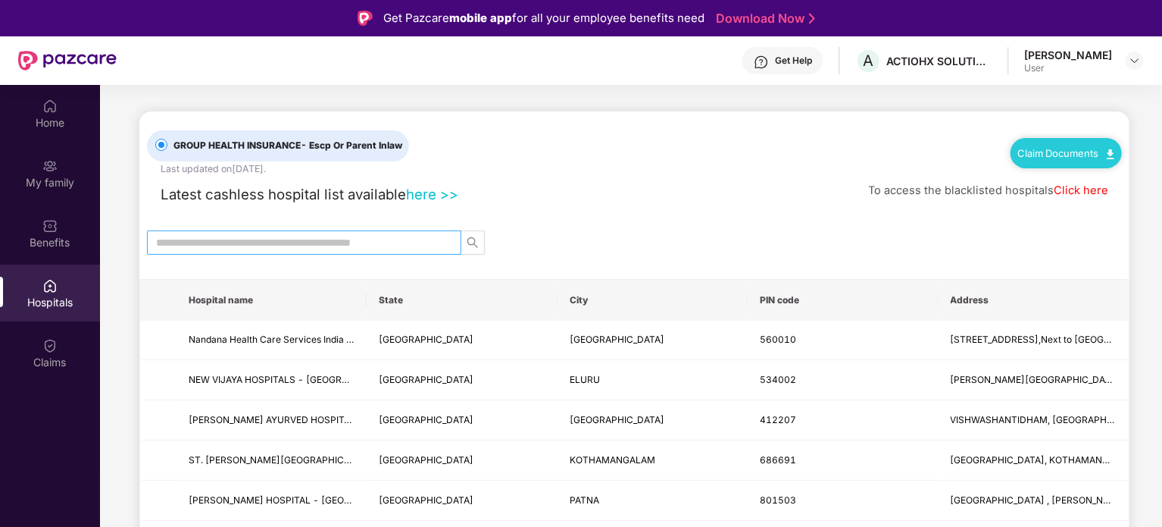
click at [223, 236] on input "text" at bounding box center [298, 242] width 284 height 17
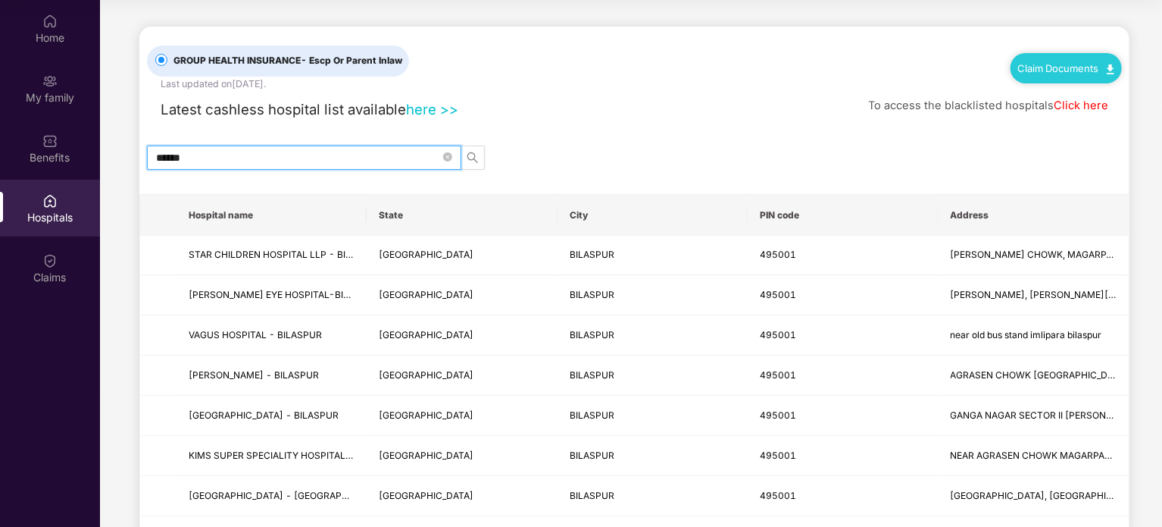
type input "******"
click at [446, 152] on icon "close-circle" at bounding box center [447, 156] width 9 height 9
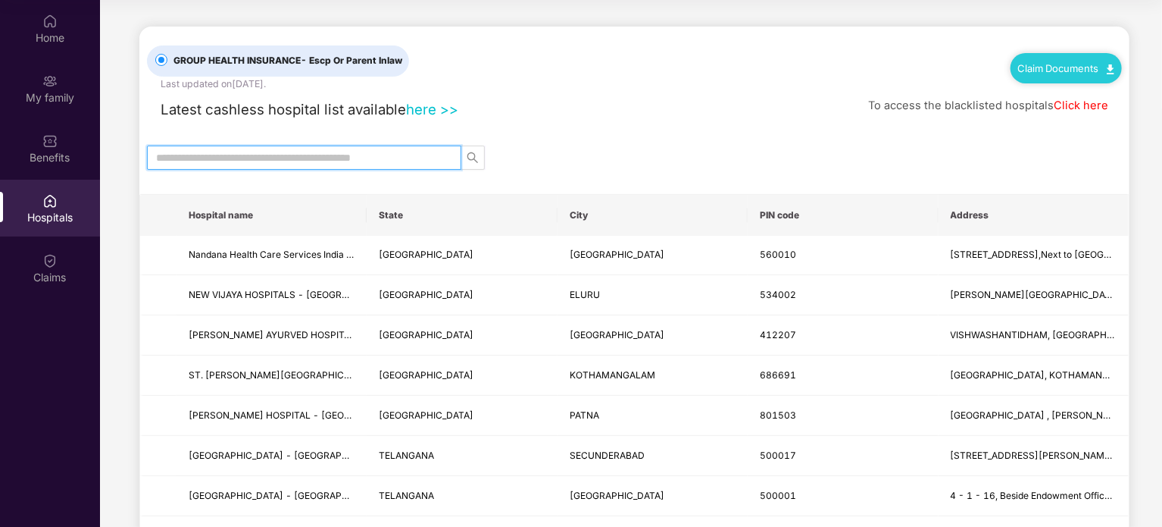
click at [655, 77] on div "GROUP HEALTH INSURANCE - Escp Or Parent Inlaw Last updated on 31 Aug 2025 . Cla…" at bounding box center [634, 59] width 975 height 64
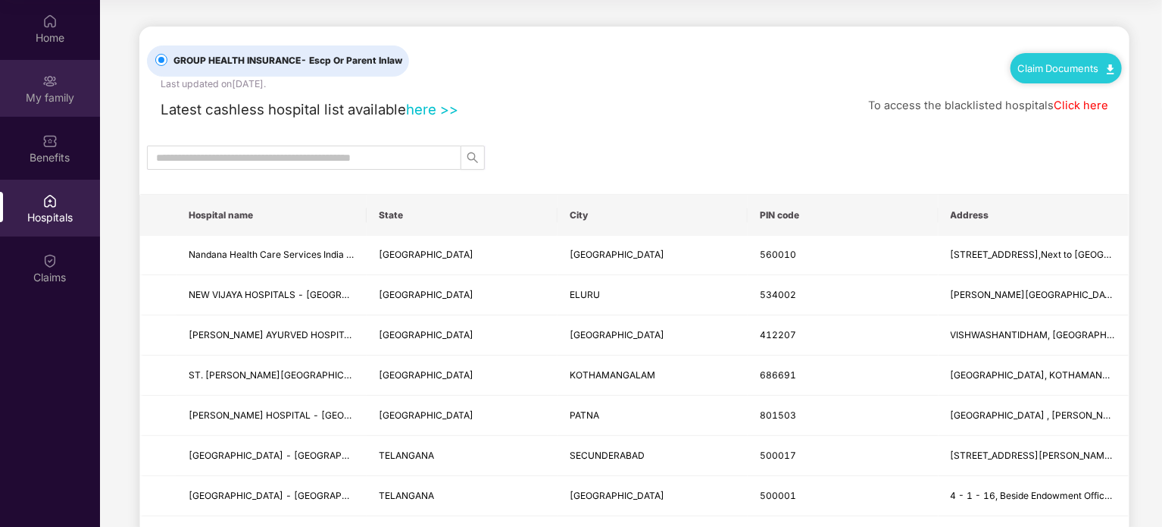
click at [21, 85] on div "My family" at bounding box center [50, 88] width 100 height 57
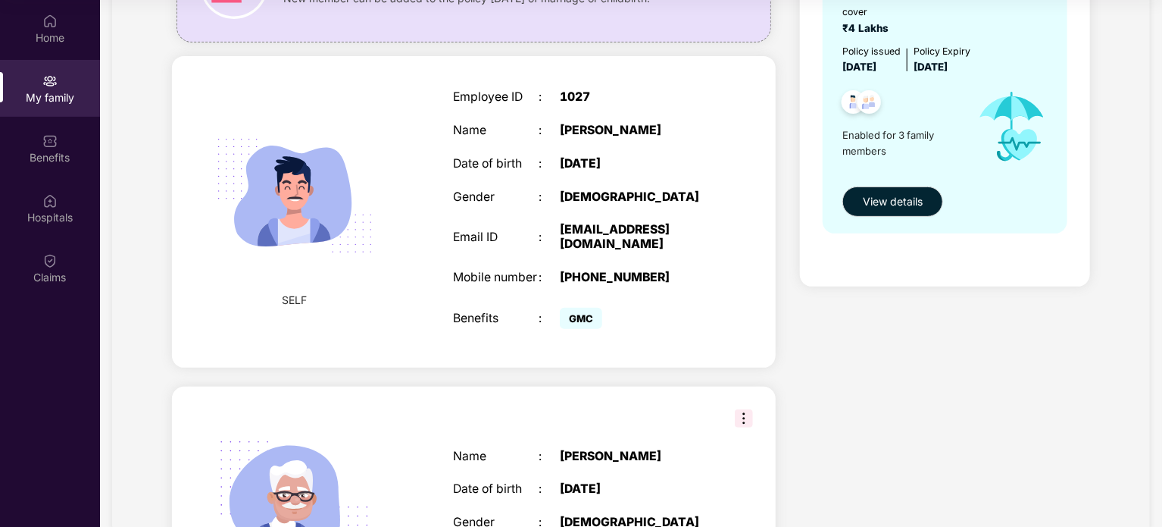
scroll to position [173, 0]
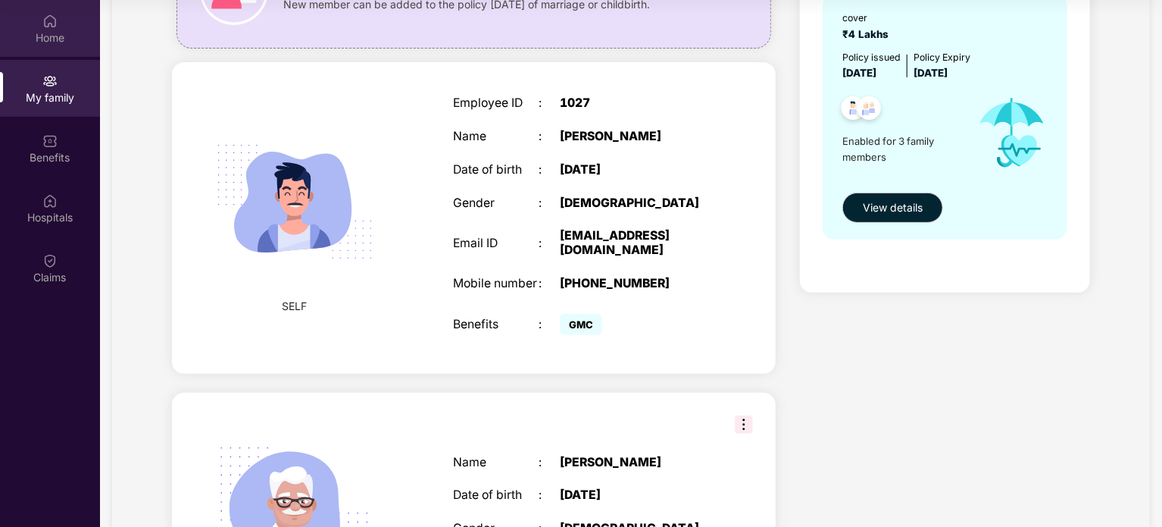
click at [41, 47] on div "Home" at bounding box center [50, 28] width 100 height 57
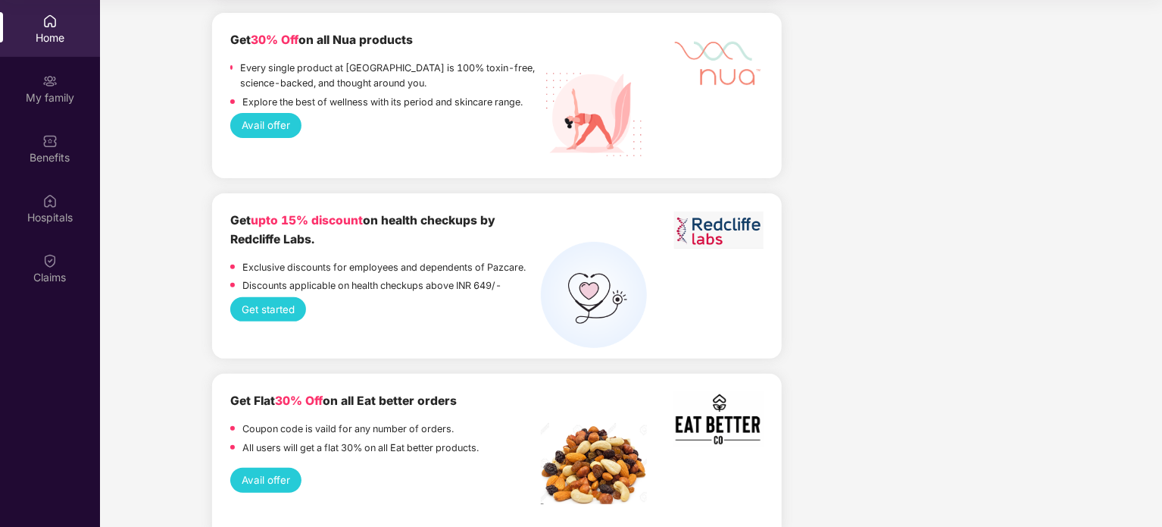
scroll to position [3055, 0]
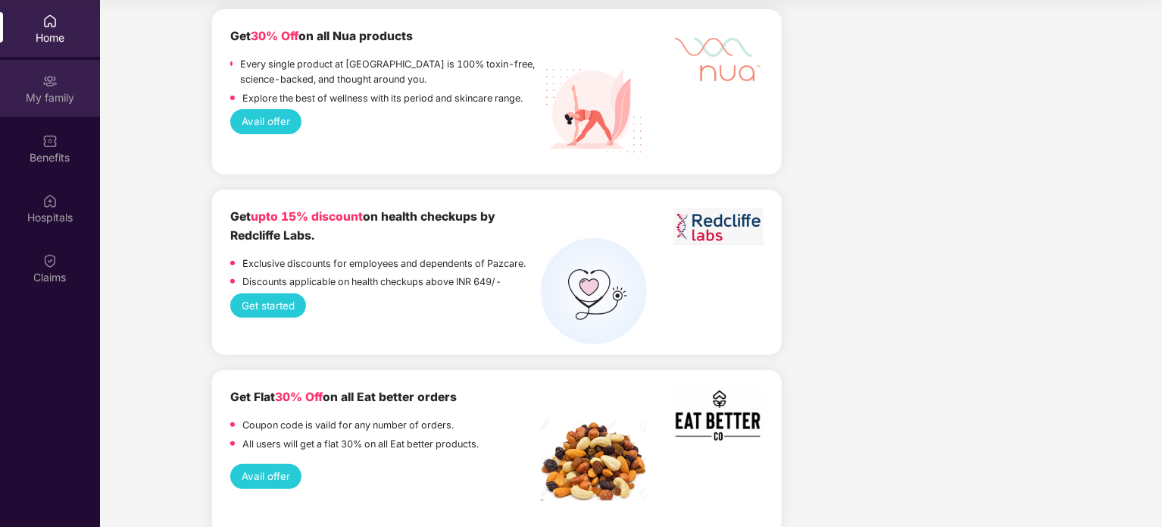
click at [38, 86] on div "My family" at bounding box center [50, 88] width 100 height 57
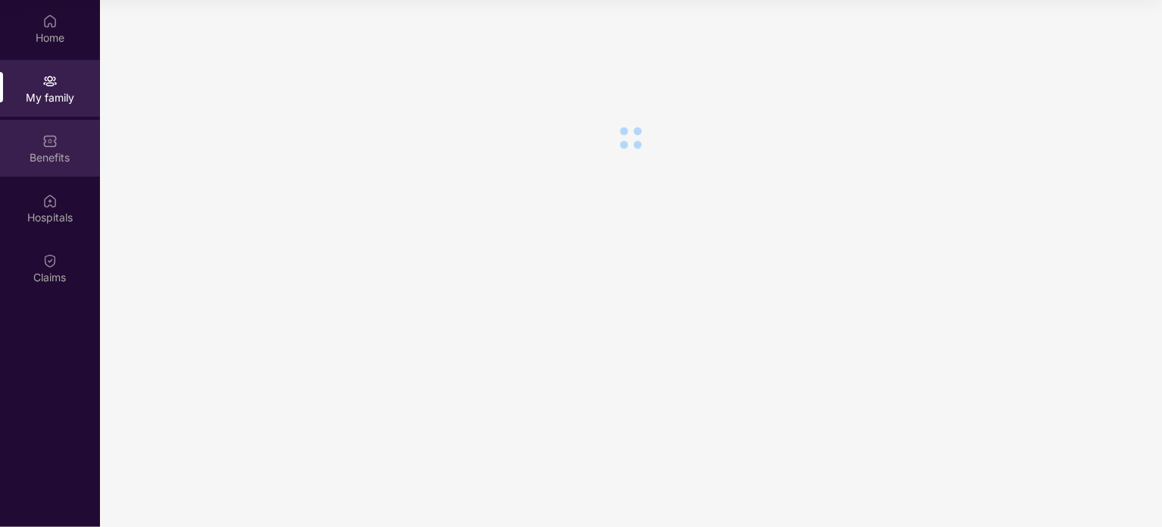
click at [63, 157] on div "Benefits" at bounding box center [50, 157] width 100 height 15
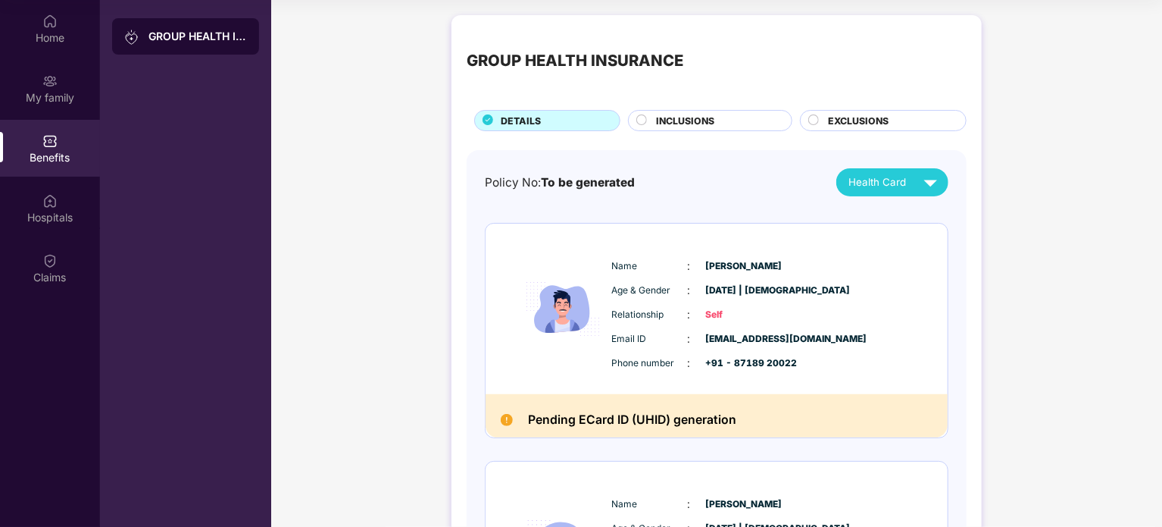
click at [828, 112] on div "EXCLUSIONS" at bounding box center [883, 120] width 167 height 21
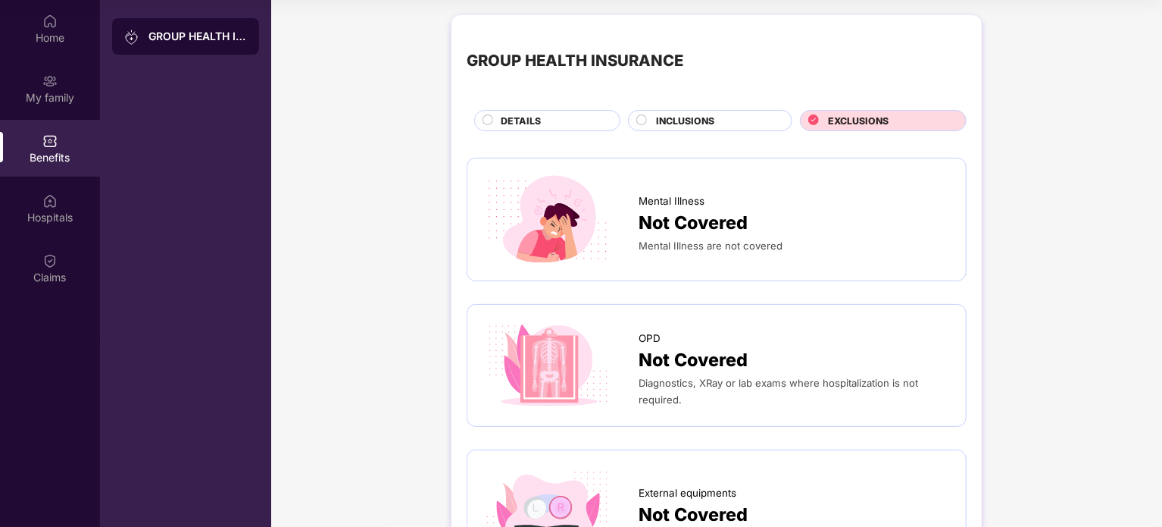
click at [748, 108] on div "GROUP HEALTH INSURANCE DETAILS INCLUSIONS EXCLUSIONS" at bounding box center [717, 80] width 500 height 101
click at [745, 117] on div "INCLUSIONS" at bounding box center [716, 122] width 136 height 17
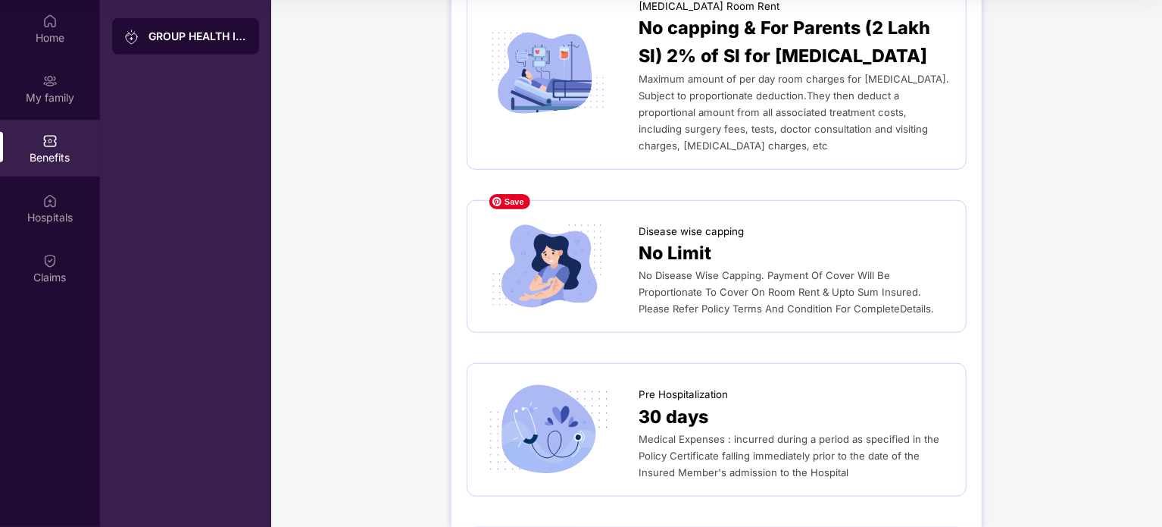
scroll to position [333, 0]
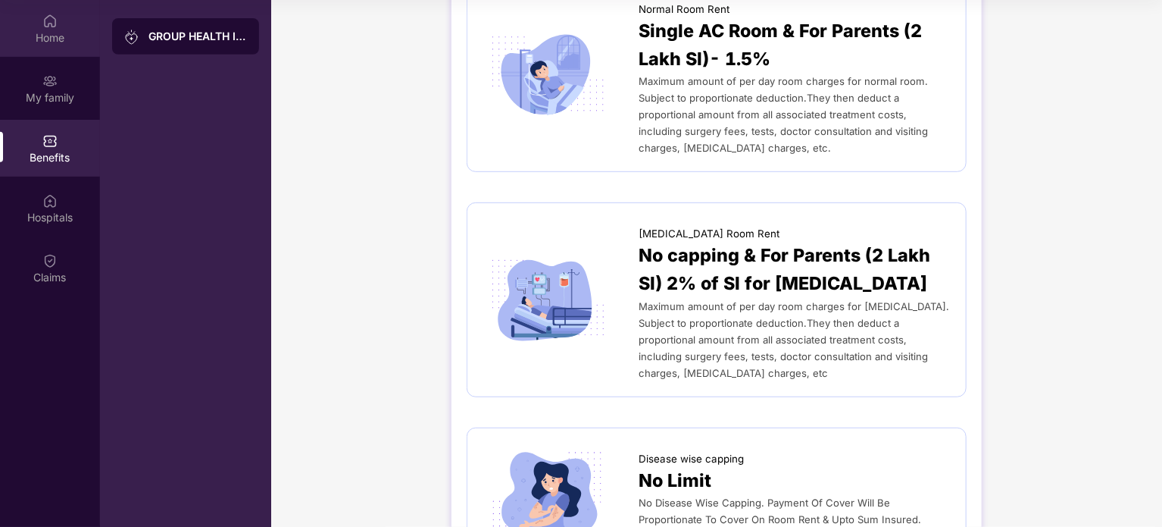
click at [15, 33] on div "Home" at bounding box center [50, 37] width 100 height 15
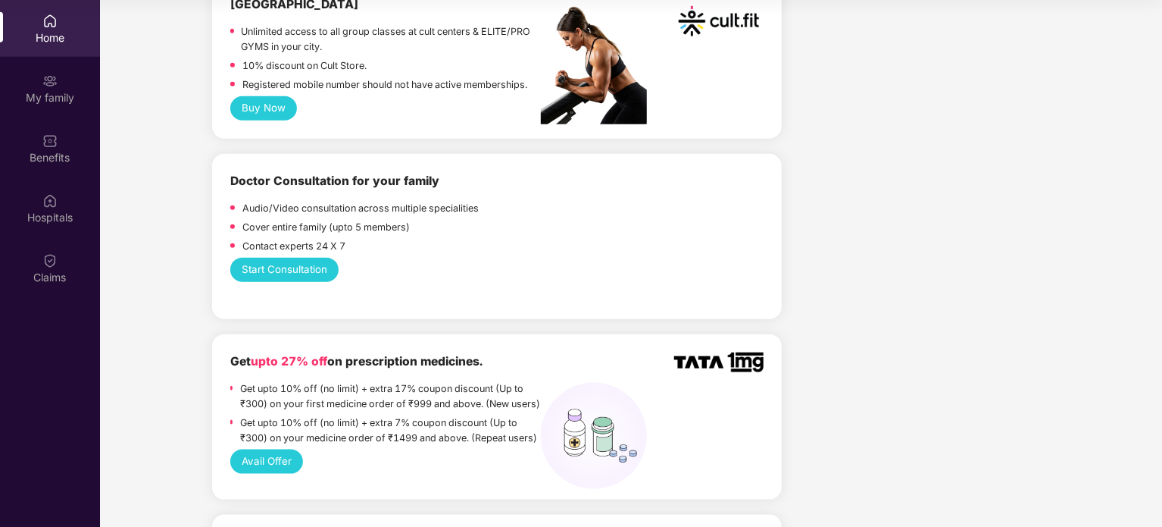
scroll to position [682, 0]
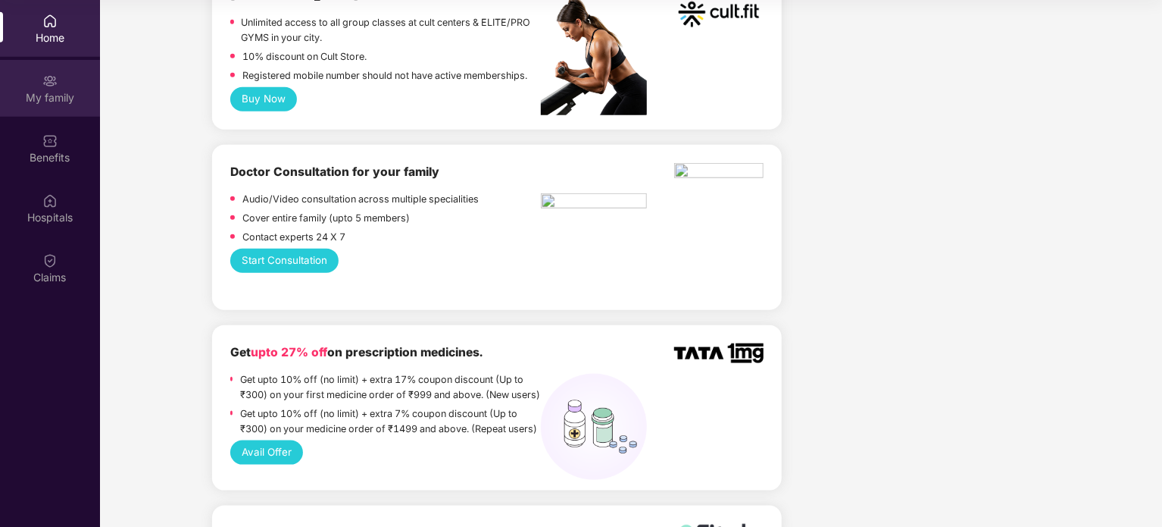
click at [34, 78] on div "My family" at bounding box center [50, 88] width 100 height 57
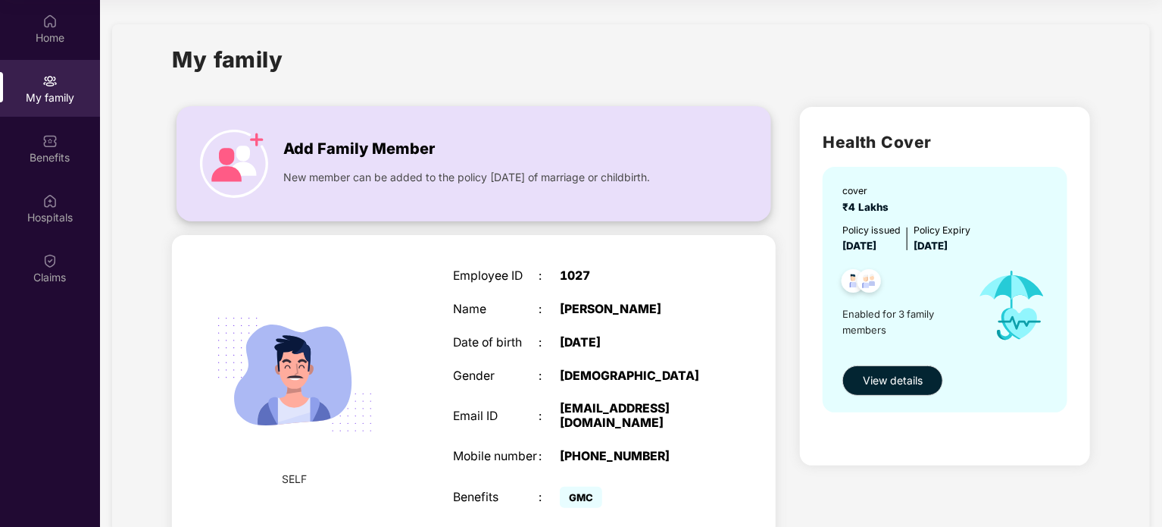
click at [579, 181] on span "New member can be added to the policy within 30 days of marriage or childbirth." at bounding box center [466, 177] width 367 height 17
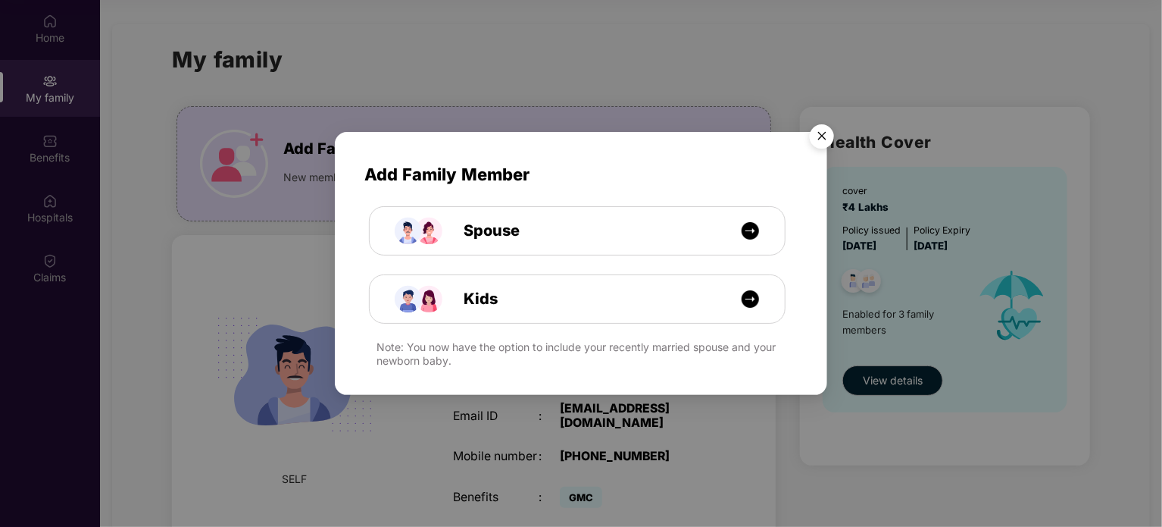
click at [830, 137] on img "Close" at bounding box center [822, 138] width 42 height 42
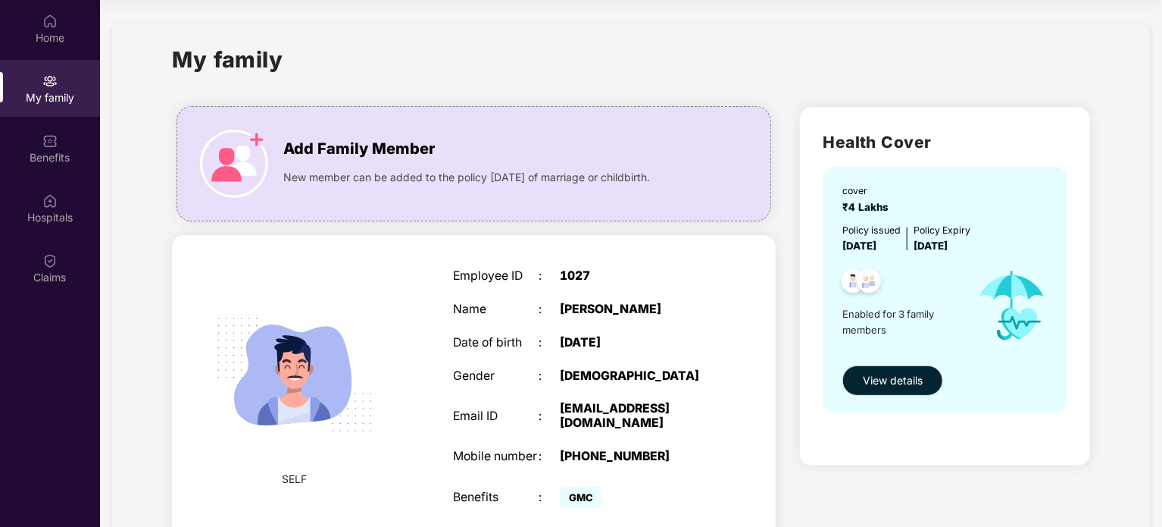
click at [899, 376] on span "View details" at bounding box center [893, 380] width 60 height 17
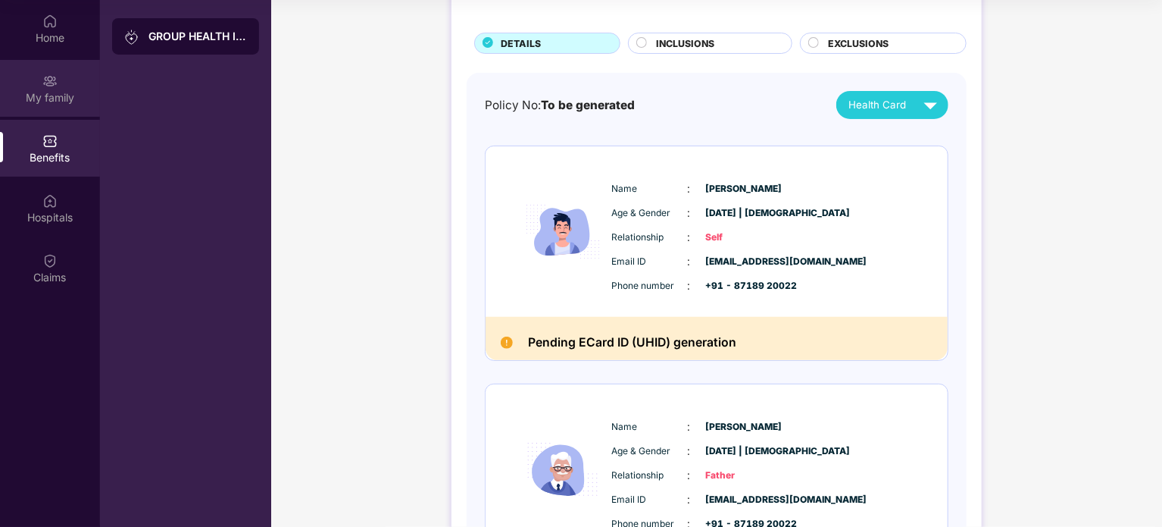
scroll to position [25, 0]
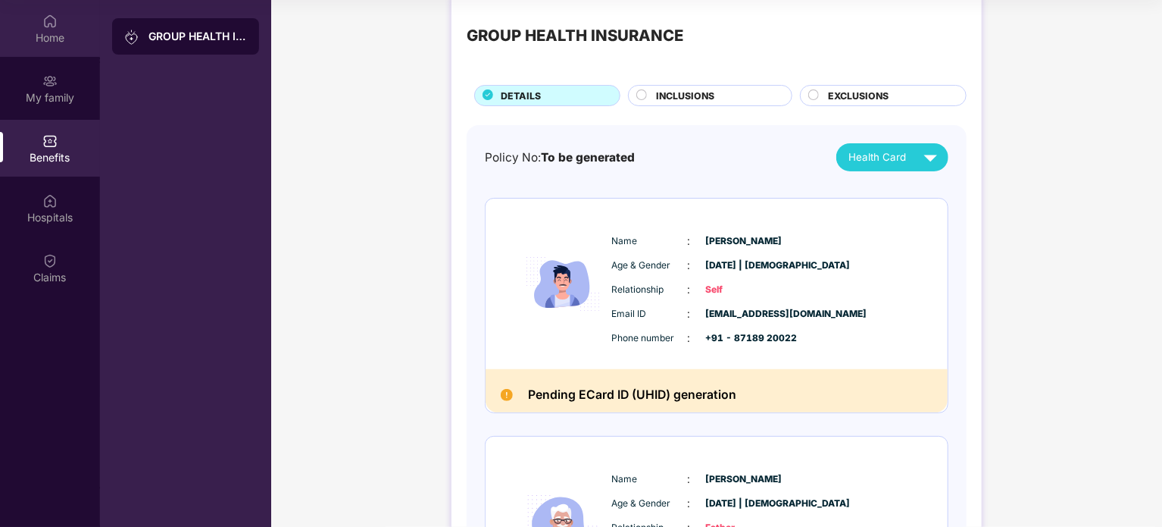
click at [80, 21] on div "Home" at bounding box center [50, 28] width 100 height 57
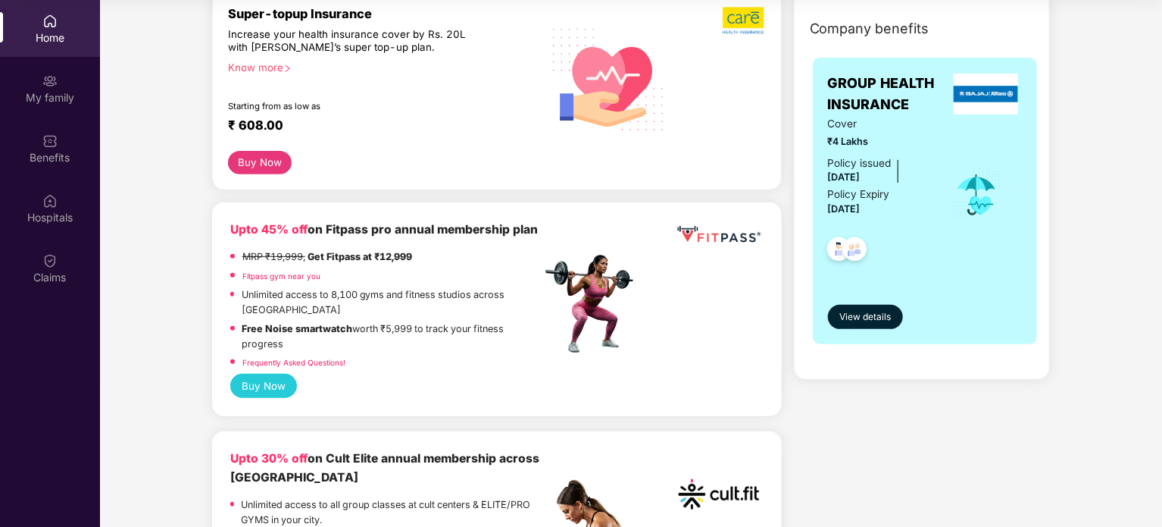
scroll to position [0, 0]
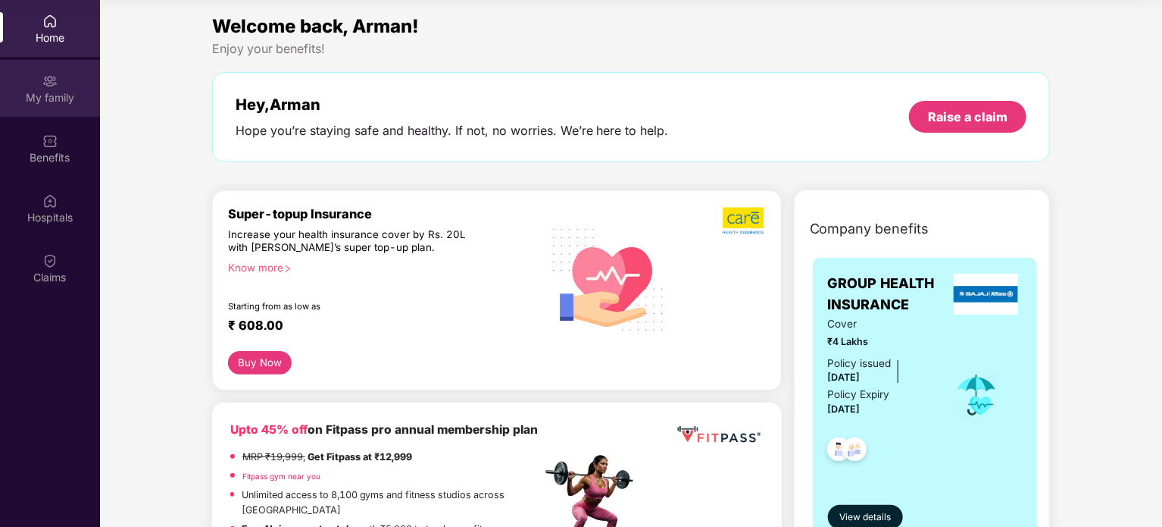
click at [39, 84] on div "My family" at bounding box center [50, 88] width 100 height 57
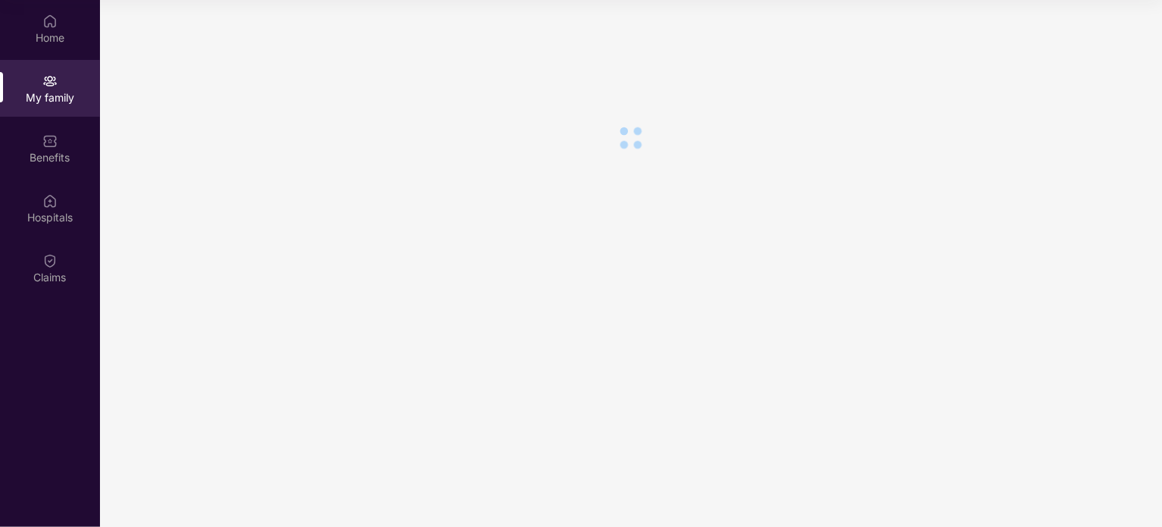
click at [45, 143] on img at bounding box center [49, 140] width 15 height 15
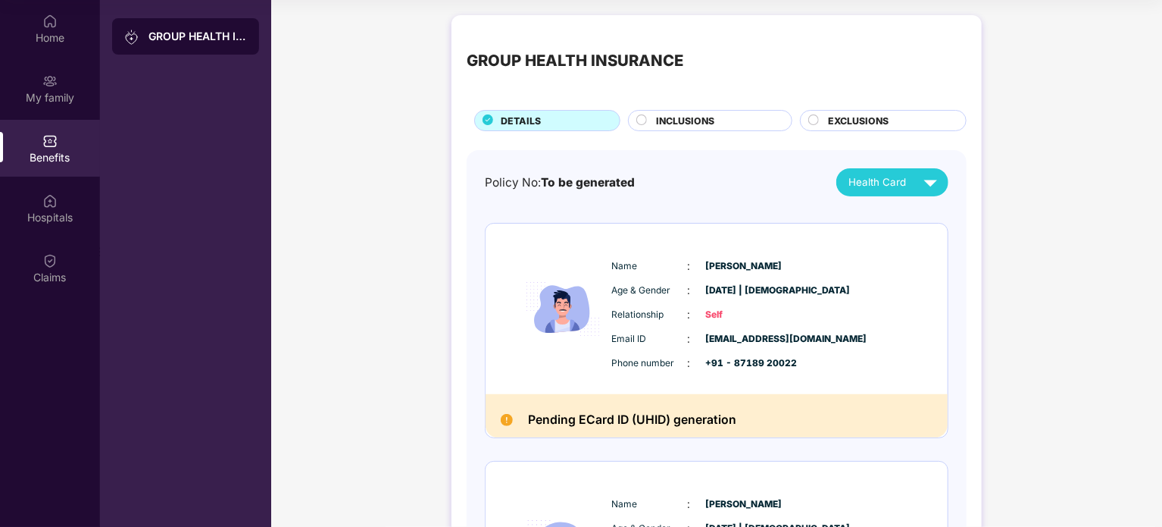
click at [720, 111] on div "INCLUSIONS" at bounding box center [710, 120] width 164 height 21
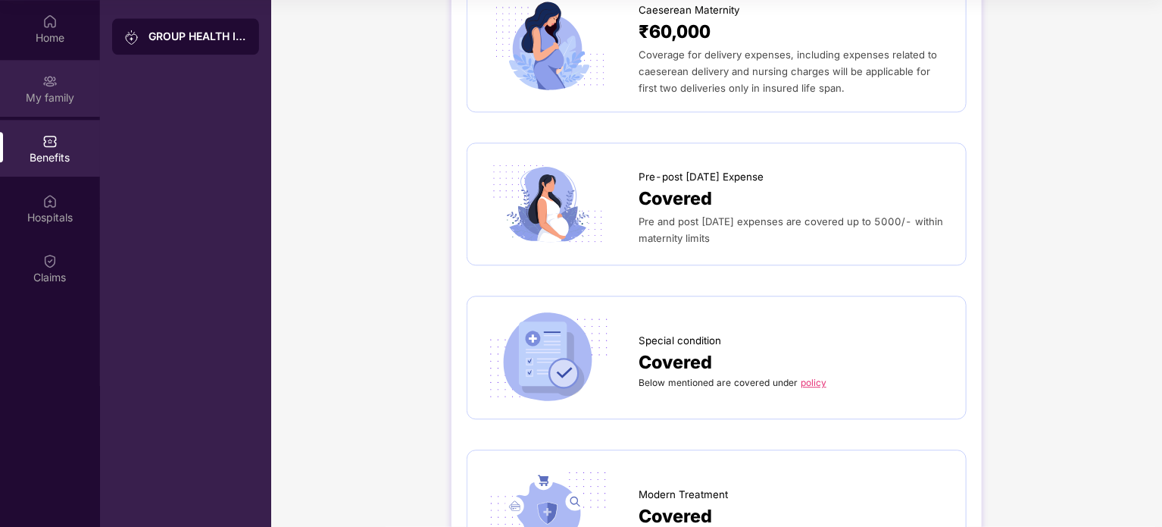
scroll to position [1697, 0]
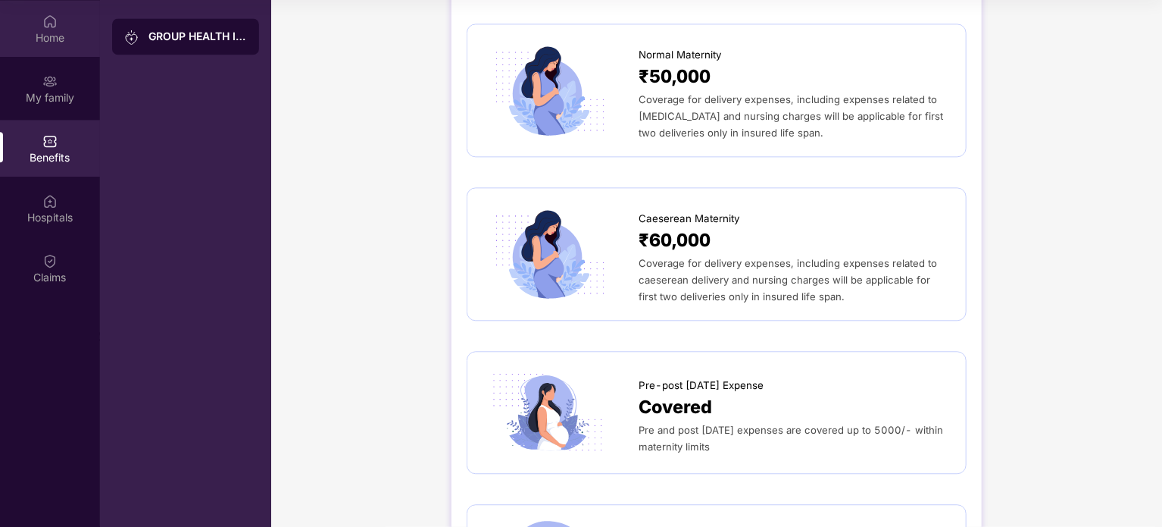
click at [55, 41] on div "Home" at bounding box center [50, 37] width 100 height 15
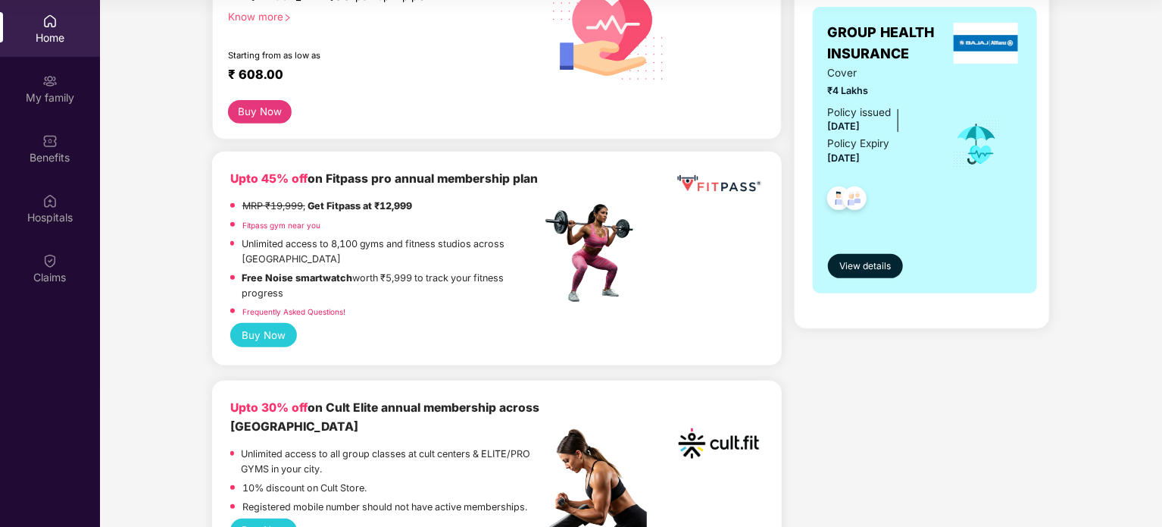
scroll to position [303, 0]
